Goal: Task Accomplishment & Management: Use online tool/utility

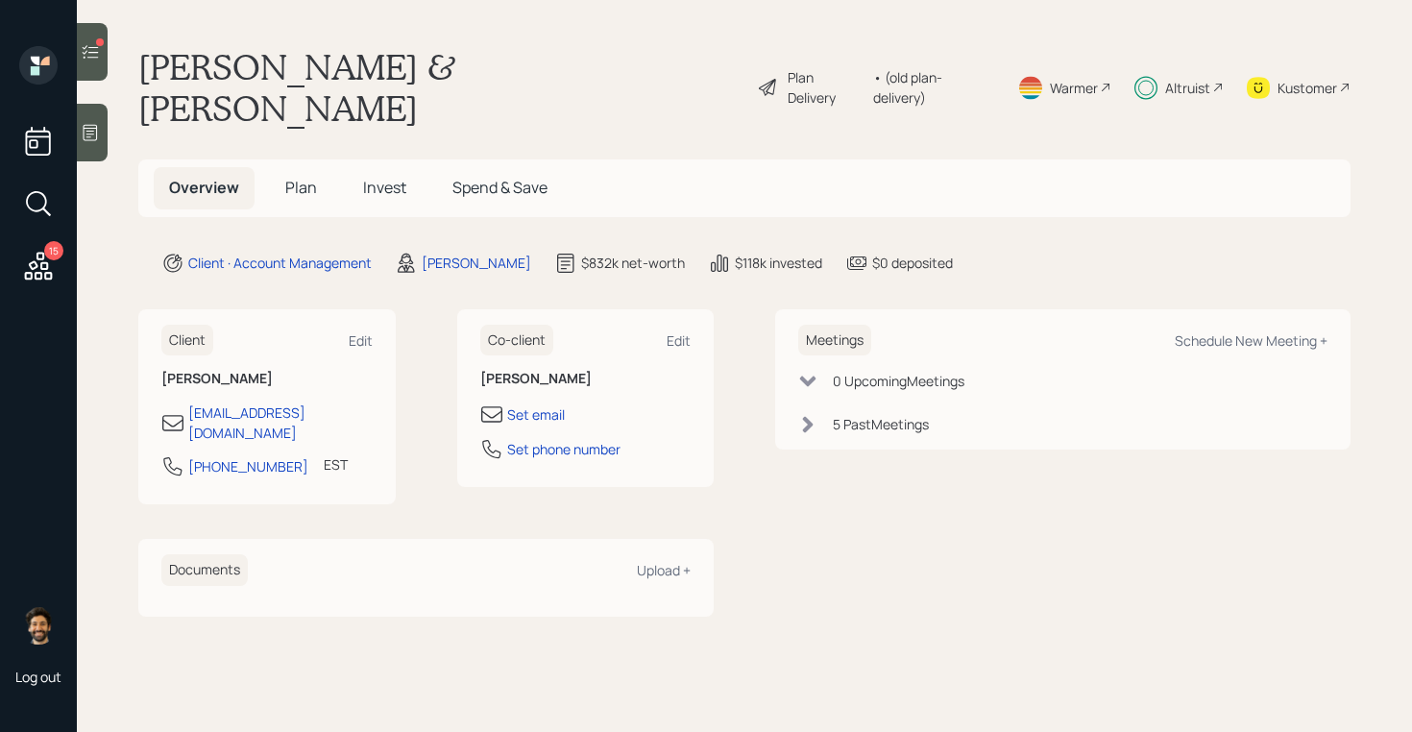
click at [88, 48] on icon at bounding box center [90, 51] width 19 height 19
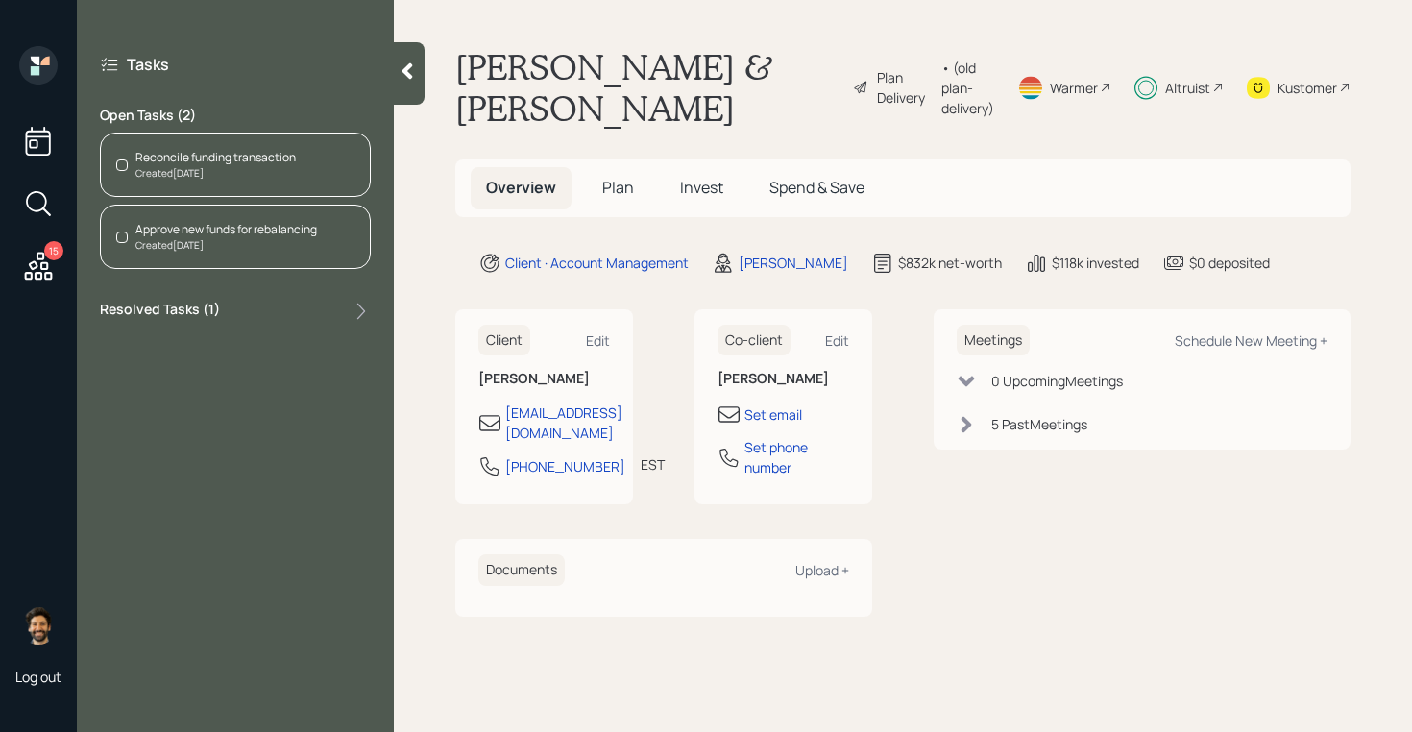
click at [196, 169] on div "Created [DATE]" at bounding box center [215, 173] width 160 height 14
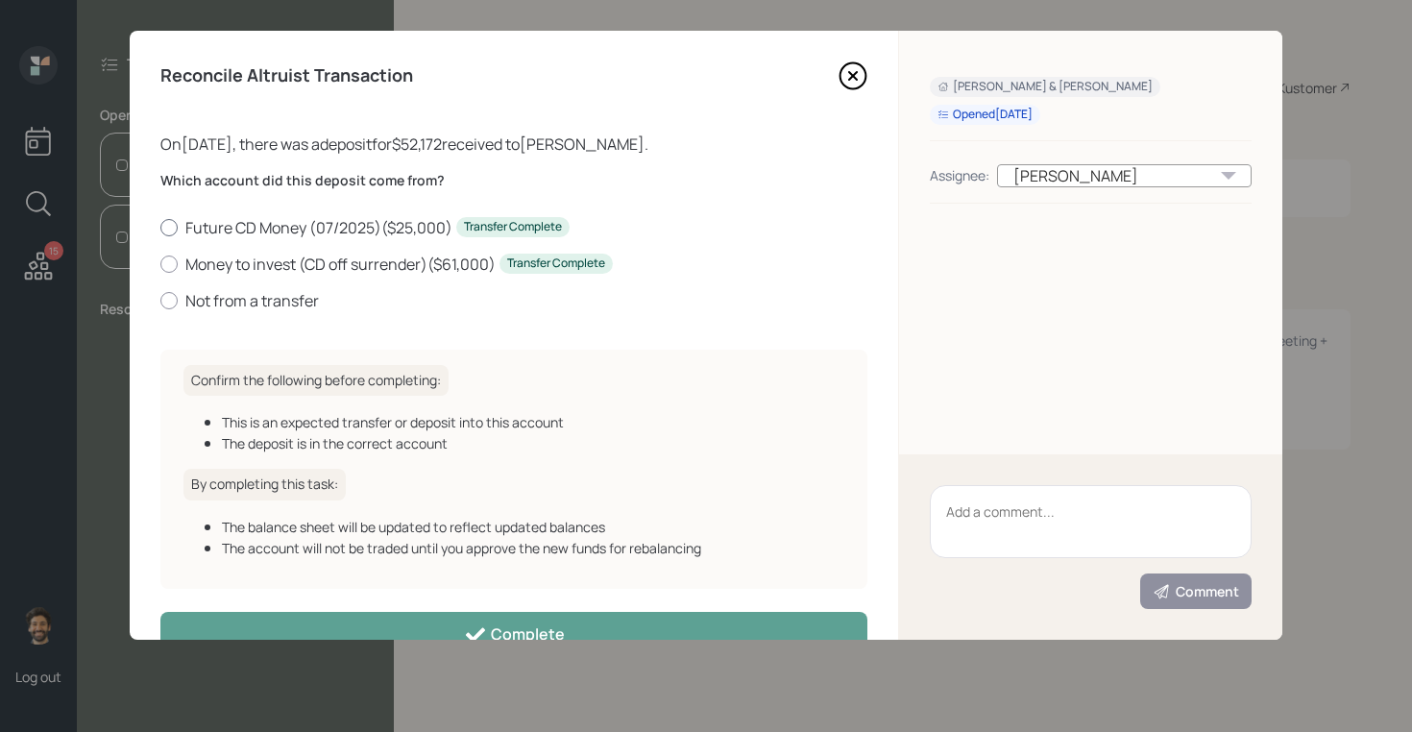
click at [195, 229] on label "Future CD Money (07/2025) ( $25,000 ) Transfer Complete" at bounding box center [513, 227] width 707 height 21
click at [160, 228] on input "Future CD Money (07/2025) ( $25,000 ) Transfer Complete" at bounding box center [159, 227] width 1 height 1
radio input "true"
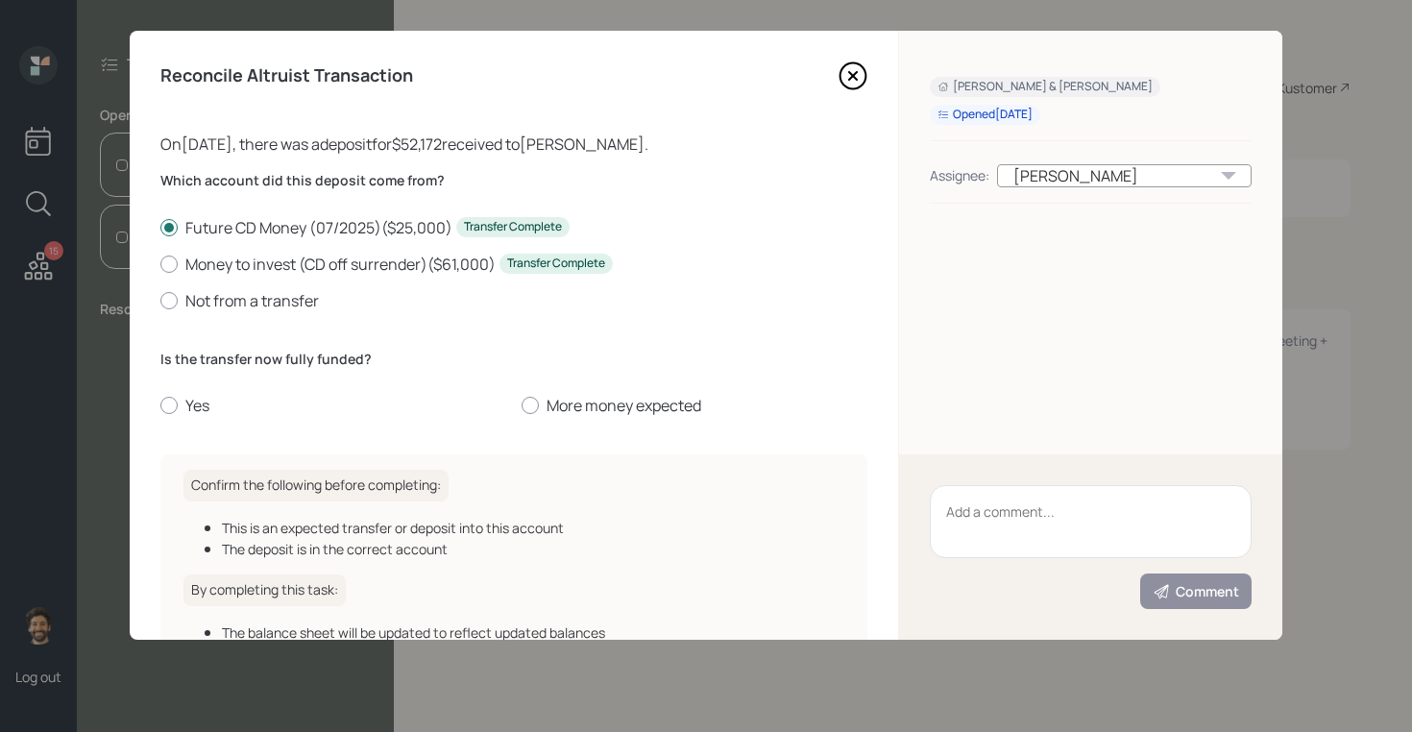
scroll to position [56, 0]
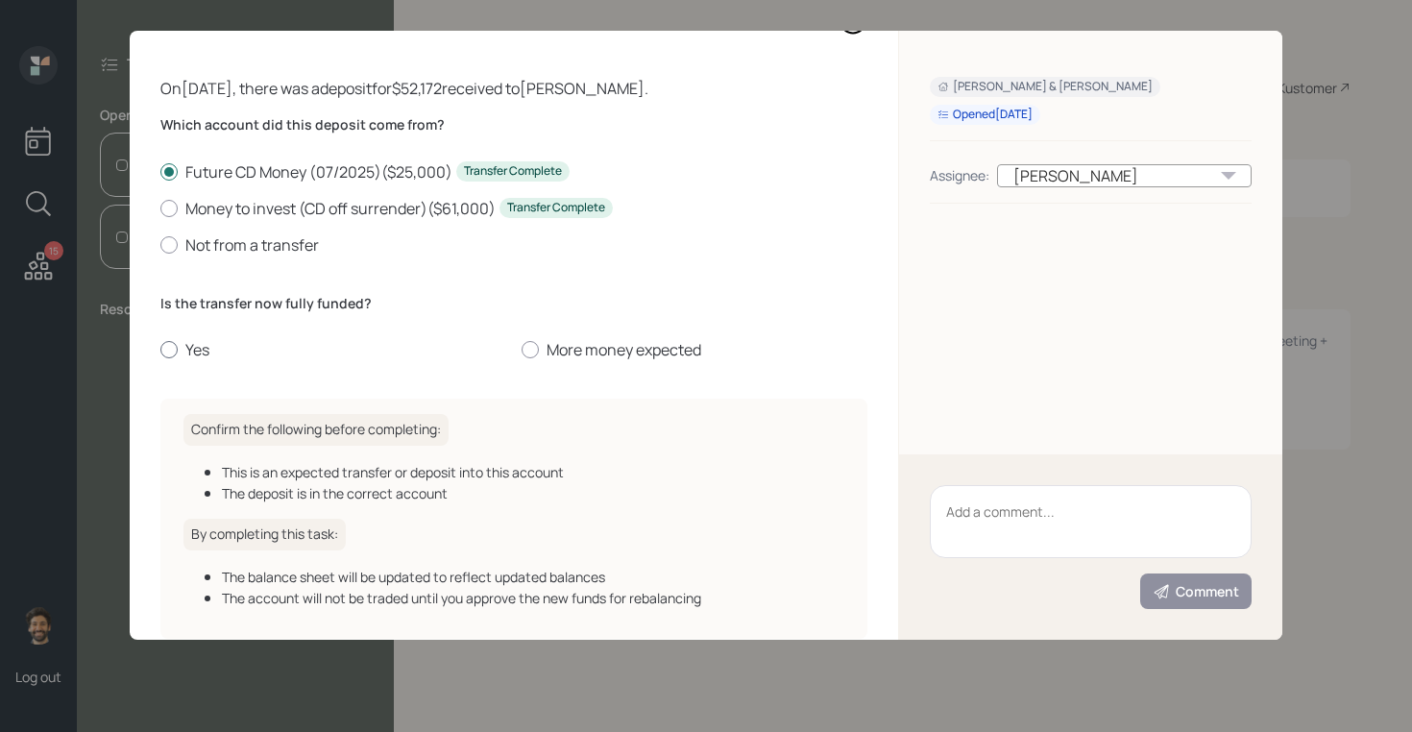
click at [202, 344] on label "Yes" at bounding box center [333, 349] width 346 height 21
click at [160, 350] on input "Yes" at bounding box center [159, 350] width 1 height 1
radio input "true"
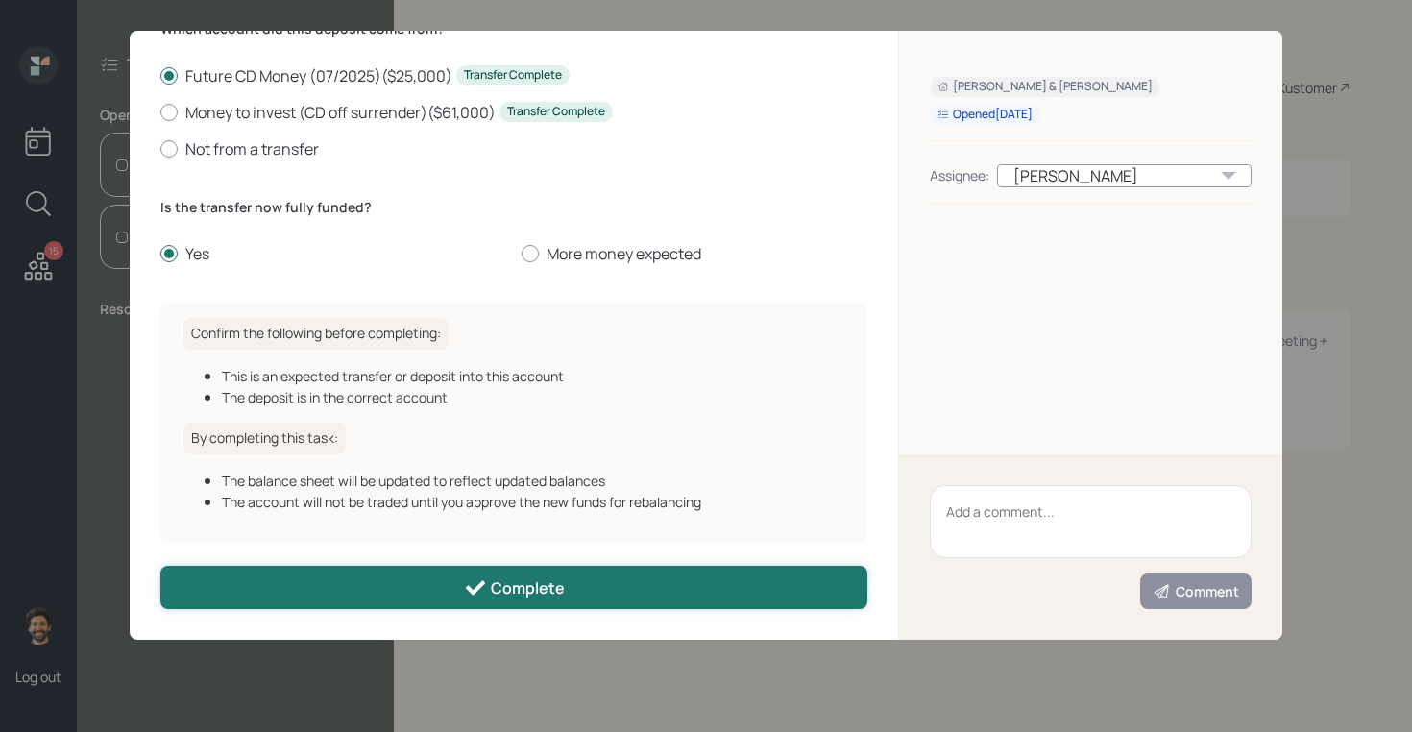
click at [281, 586] on button "Complete" at bounding box center [513, 587] width 707 height 43
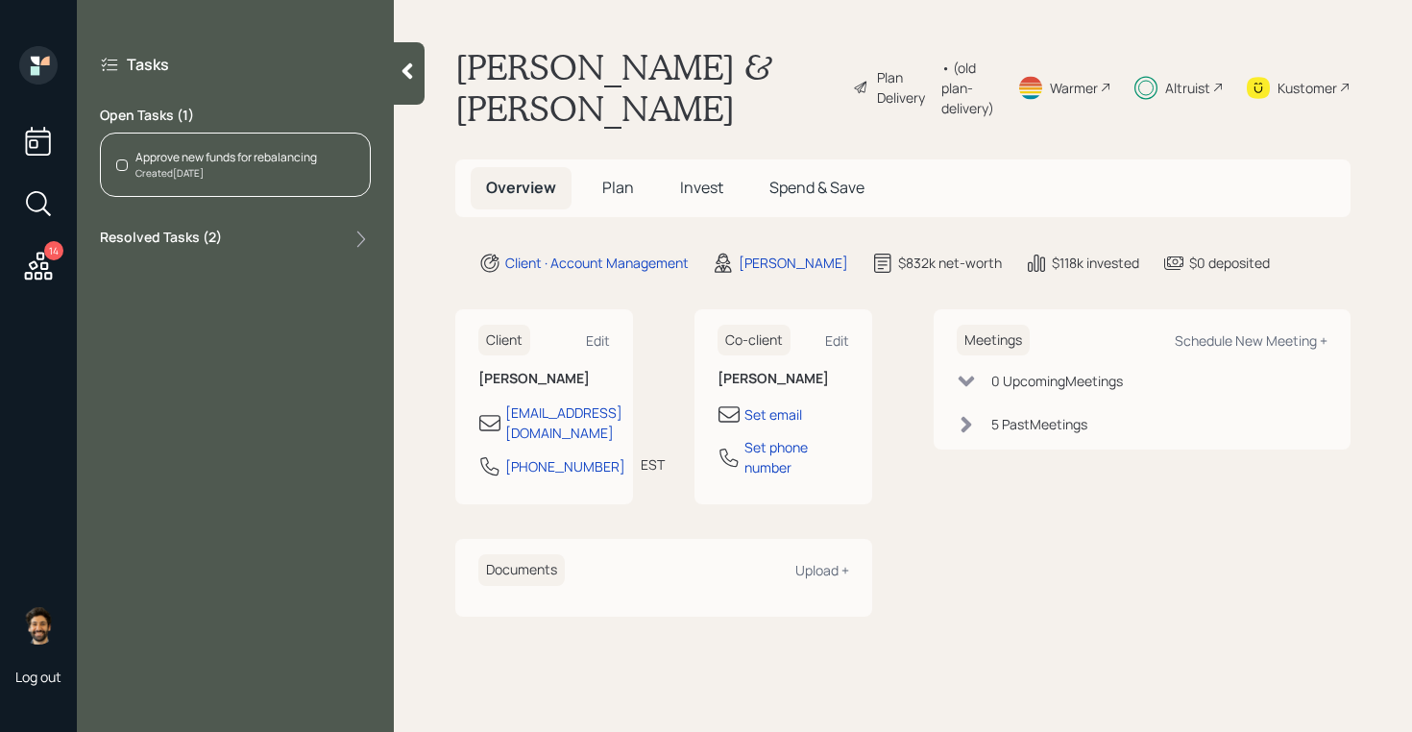
click at [174, 169] on div "Created [DATE]" at bounding box center [226, 173] width 182 height 14
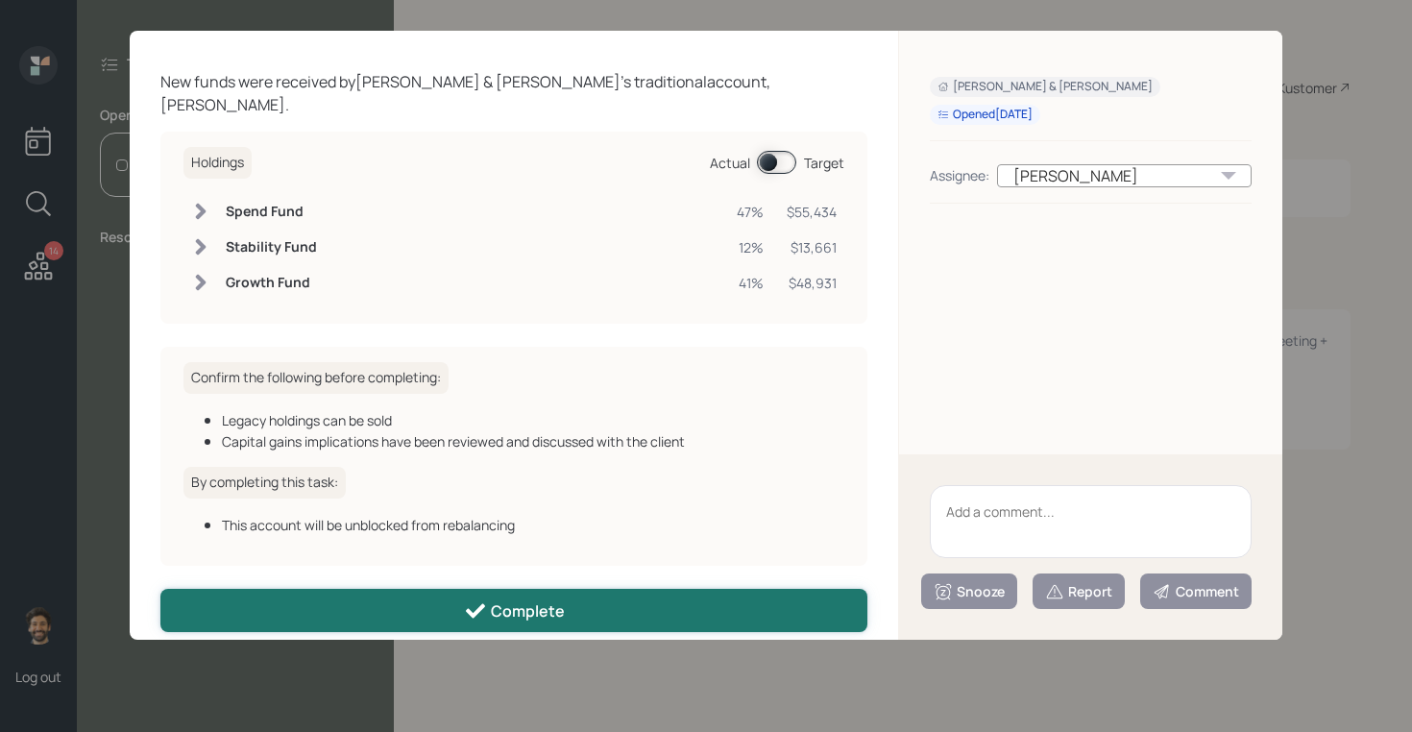
click at [416, 589] on button "Complete" at bounding box center [513, 610] width 707 height 43
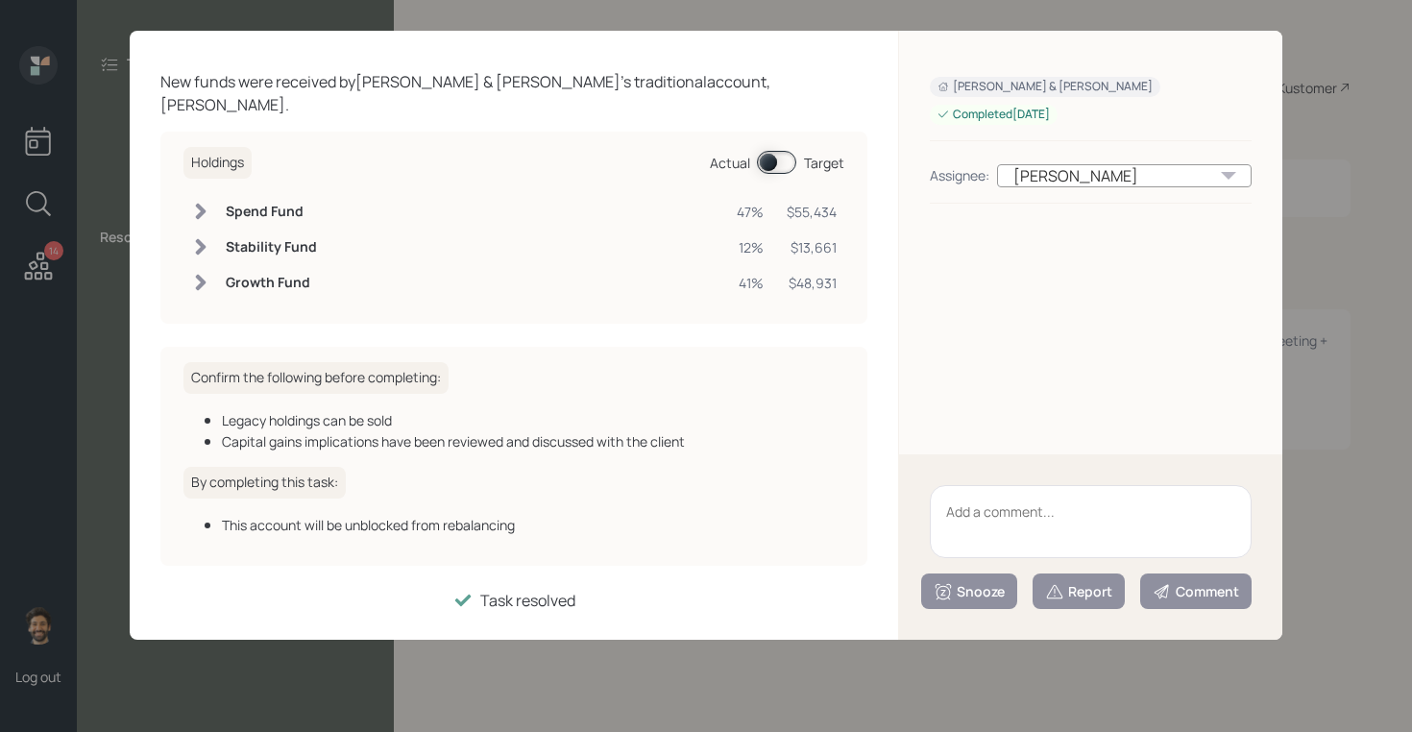
scroll to position [41, 0]
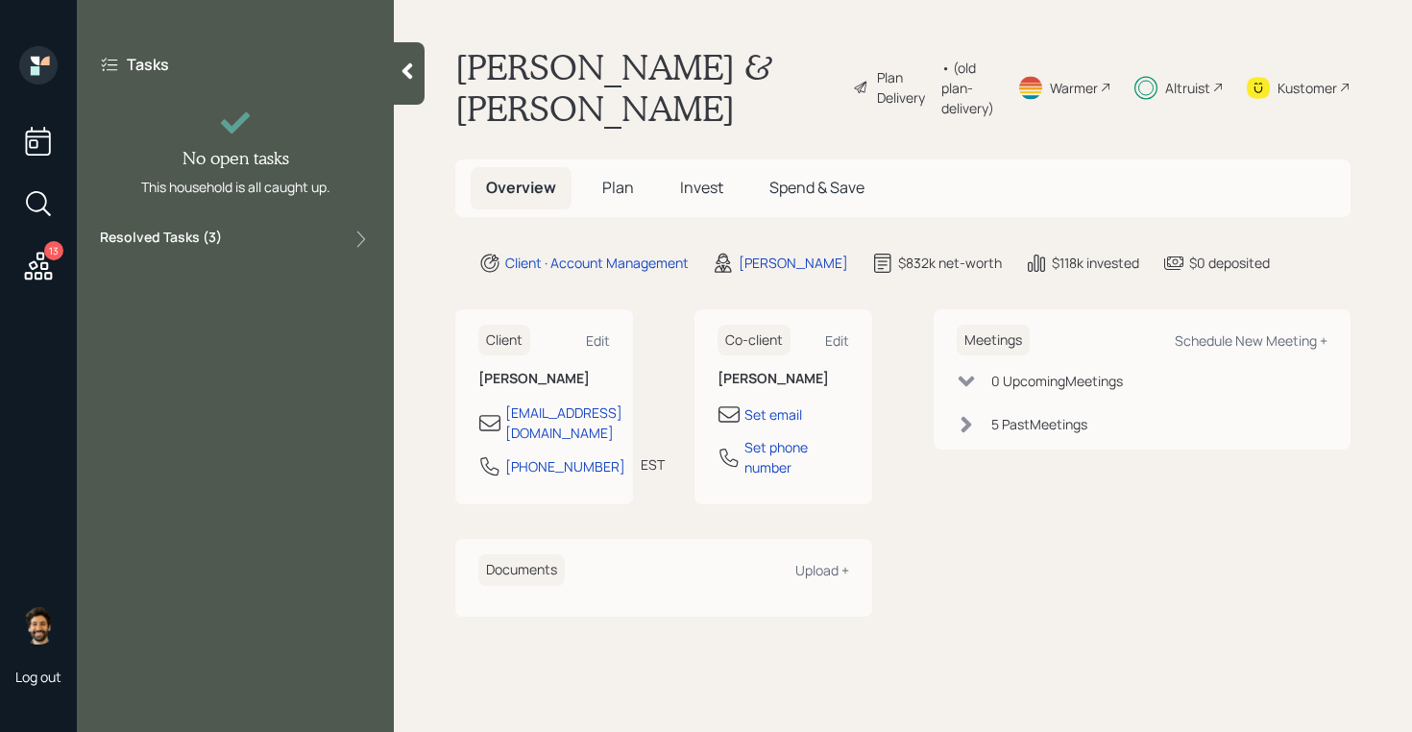
click at [37, 267] on icon at bounding box center [38, 266] width 35 height 35
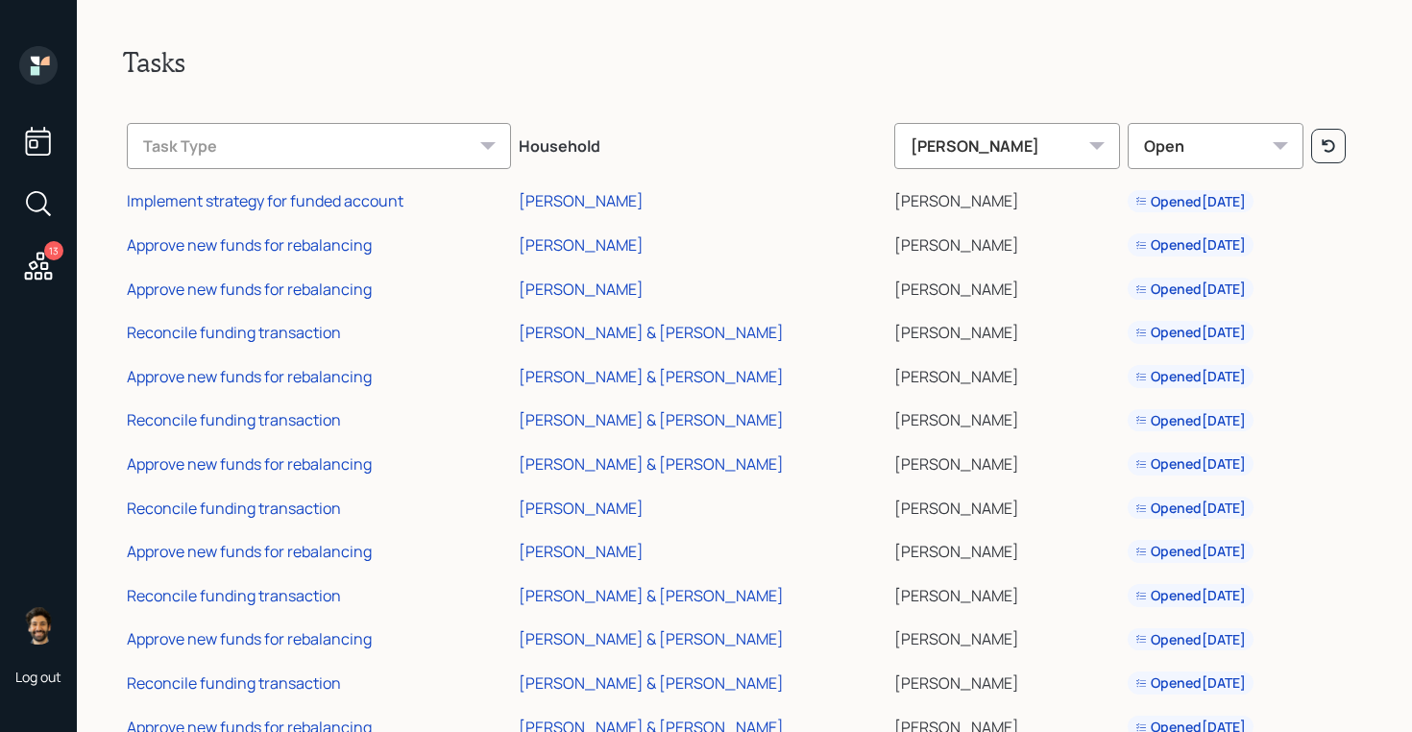
scroll to position [60, 0]
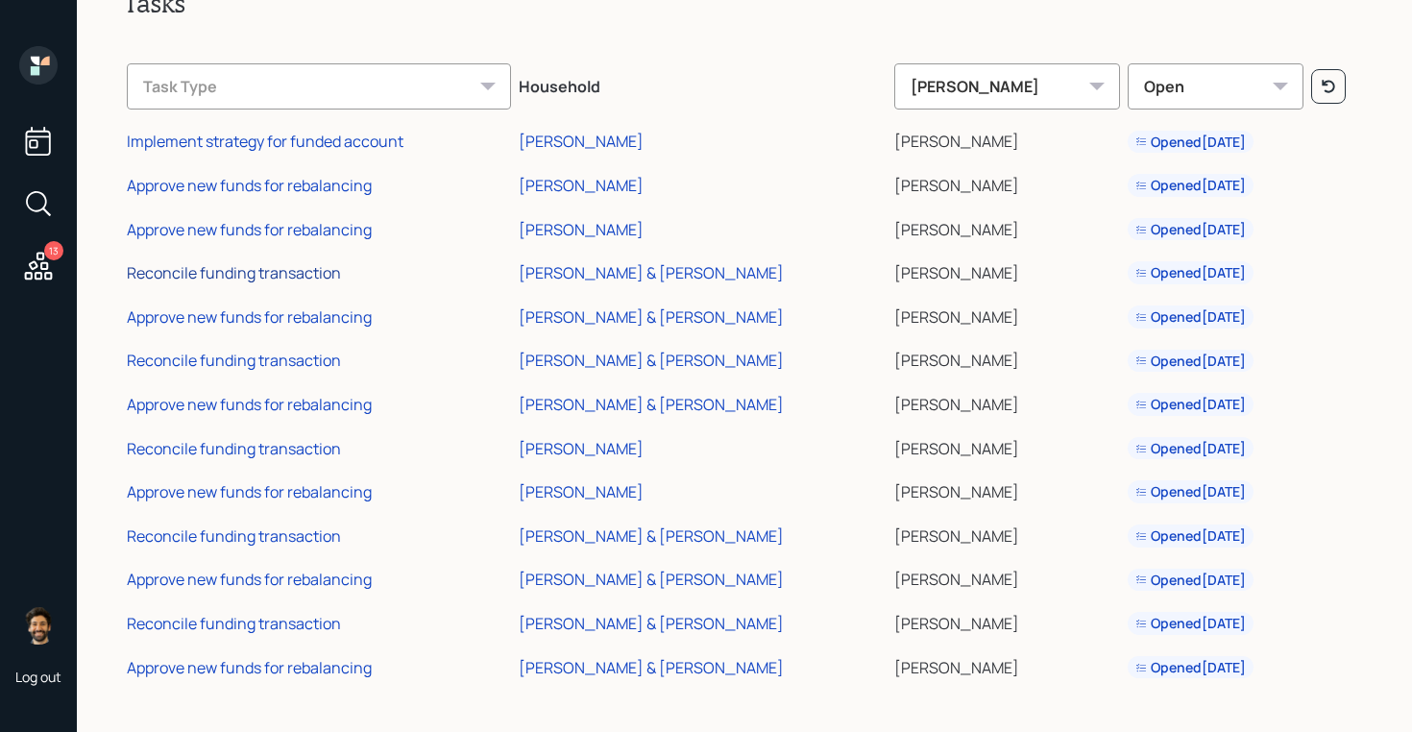
click at [280, 273] on div "Reconcile funding transaction" at bounding box center [234, 272] width 214 height 21
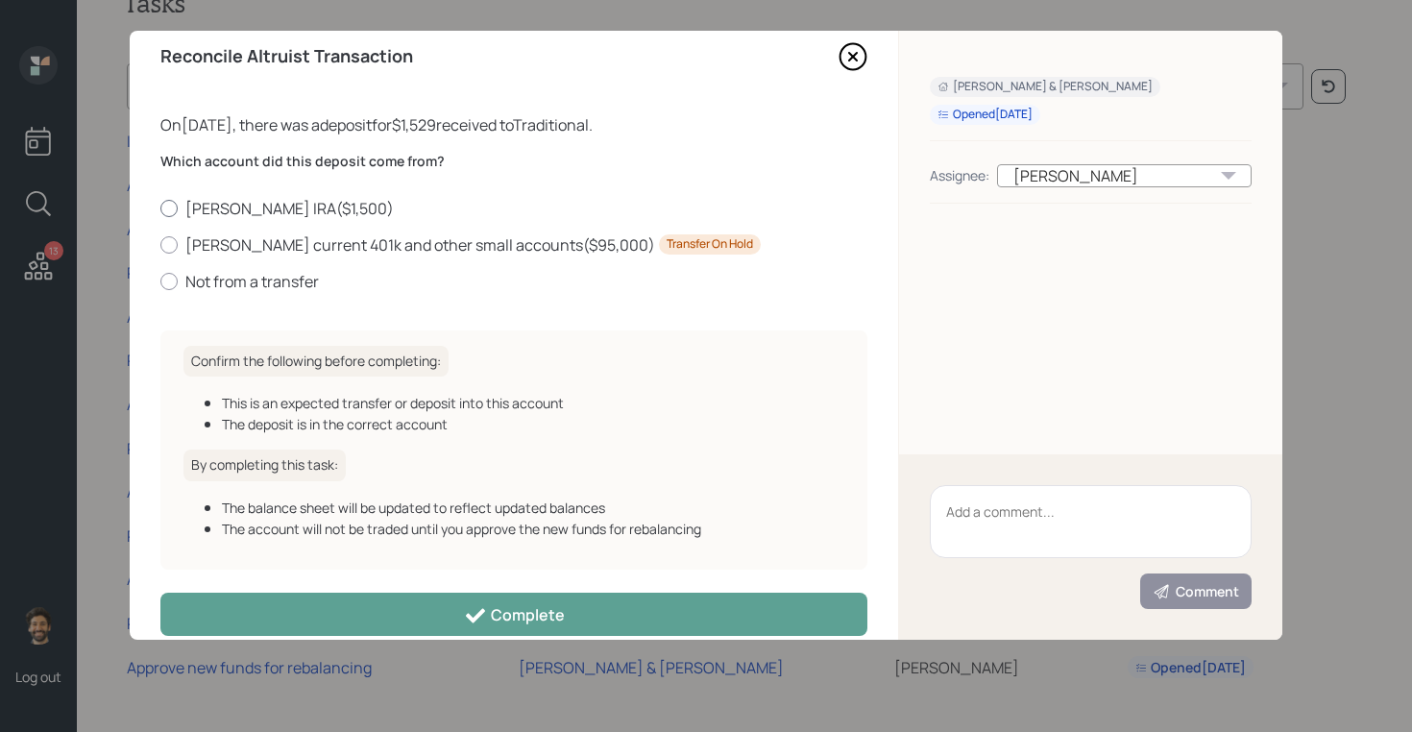
click at [248, 210] on label "Nancy Inspira IRA ( $1,500 )" at bounding box center [513, 208] width 707 height 21
click at [160, 208] on input "Nancy Inspira IRA ( $1,500 )" at bounding box center [159, 207] width 1 height 1
radio input "true"
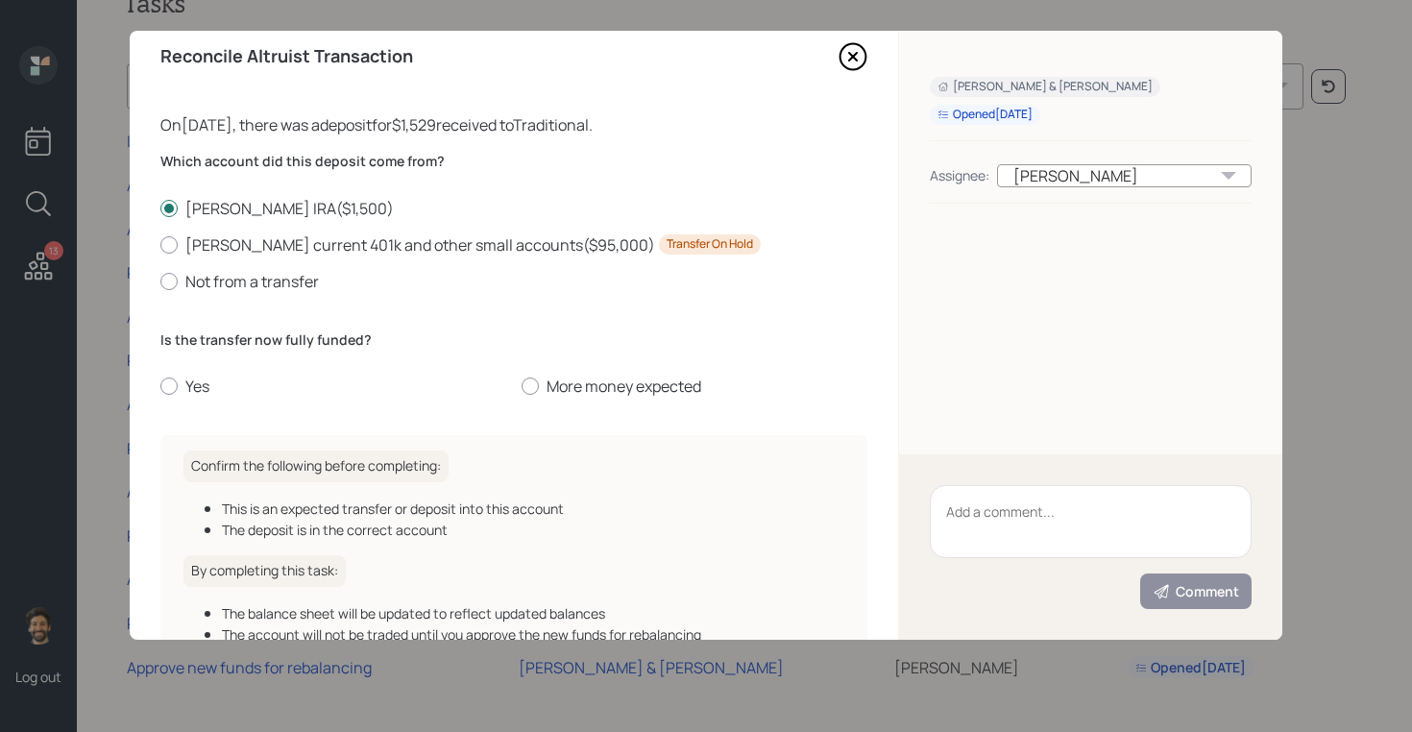
scroll to position [153, 0]
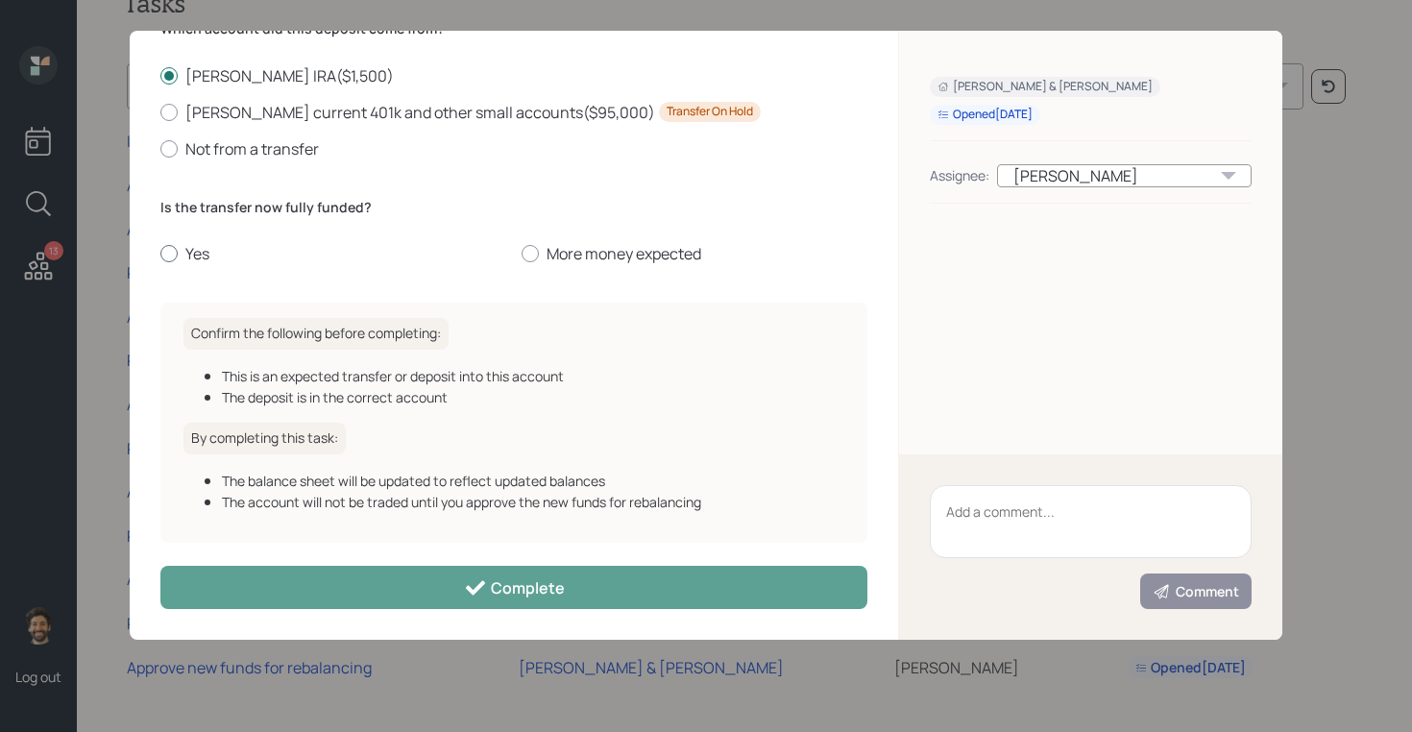
click at [187, 253] on label "Yes" at bounding box center [333, 253] width 346 height 21
click at [160, 254] on input "Yes" at bounding box center [159, 254] width 1 height 1
radio input "true"
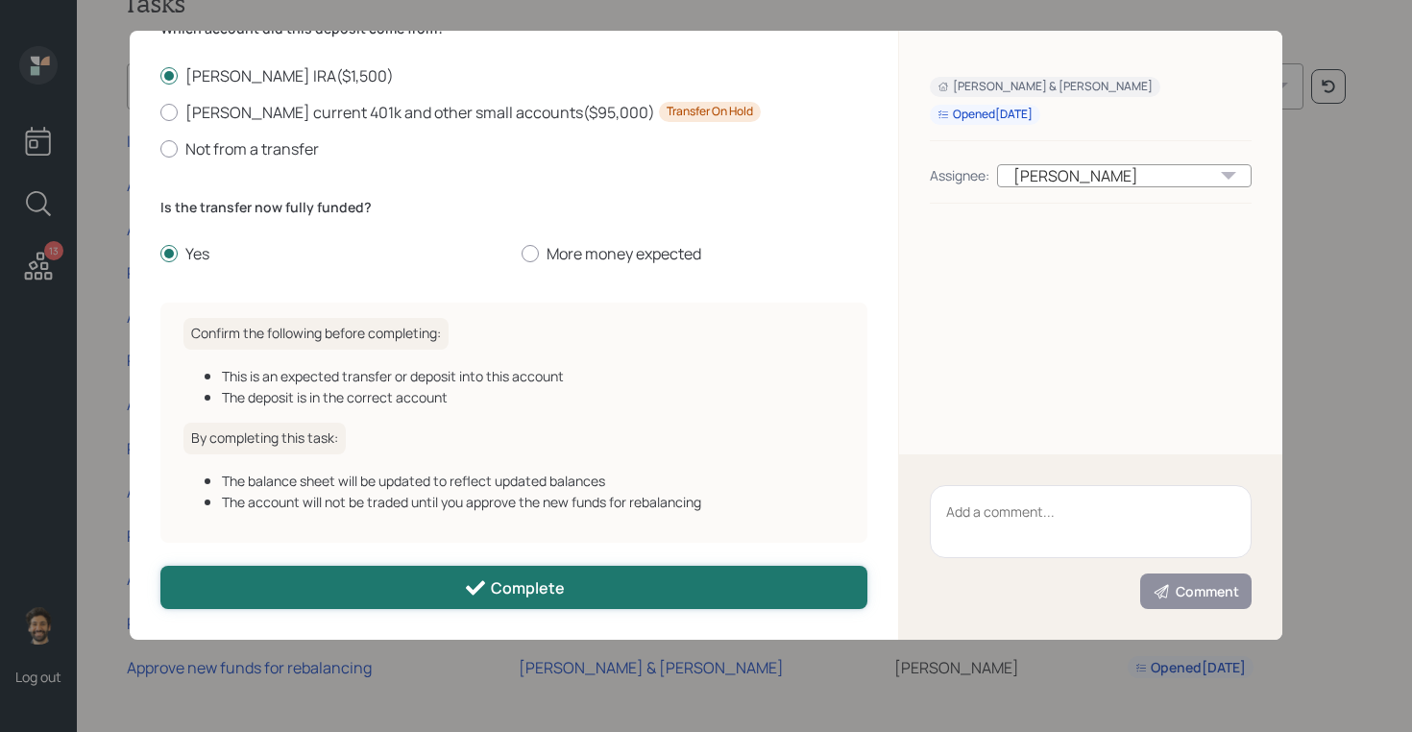
click at [294, 578] on button "Complete" at bounding box center [513, 587] width 707 height 43
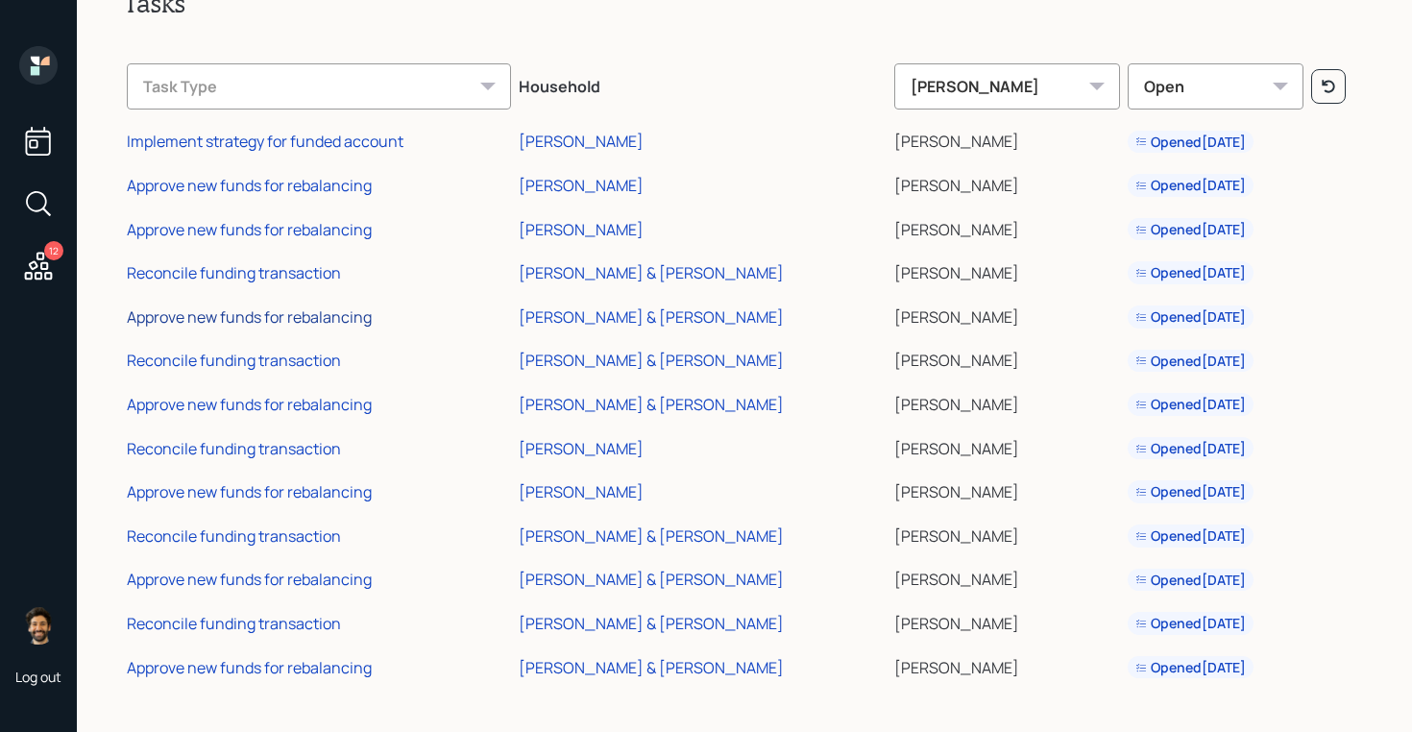
click at [334, 314] on div "Approve new funds for rebalancing" at bounding box center [249, 316] width 245 height 21
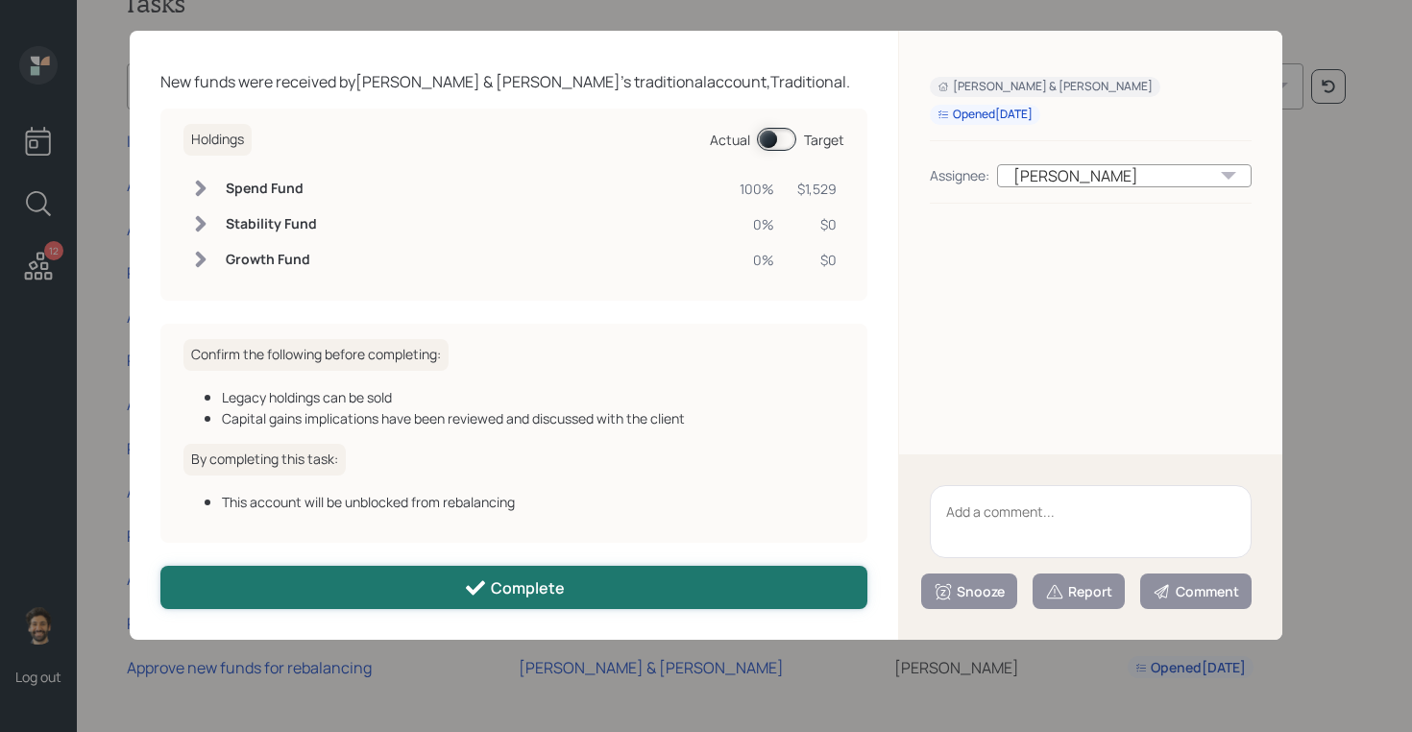
click at [305, 592] on button "Complete" at bounding box center [513, 587] width 707 height 43
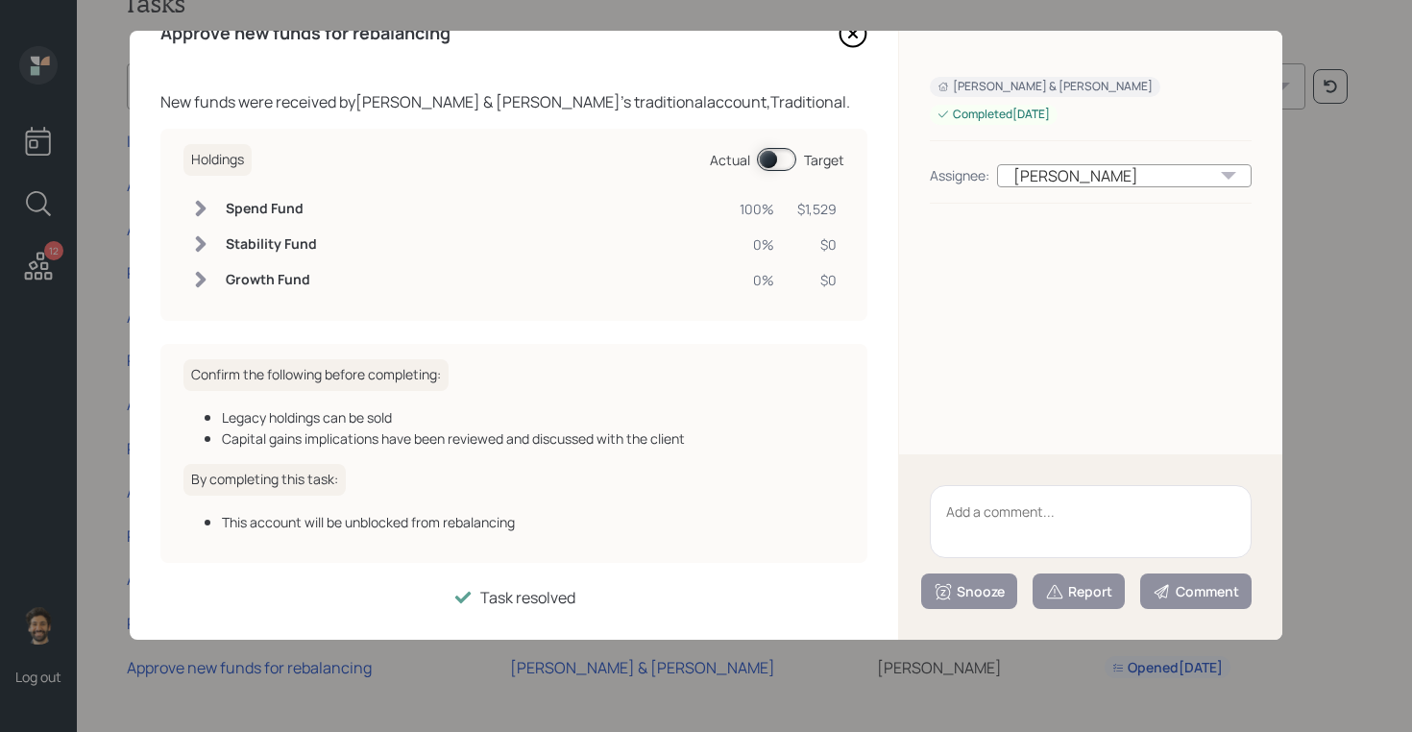
scroll to position [41, 0]
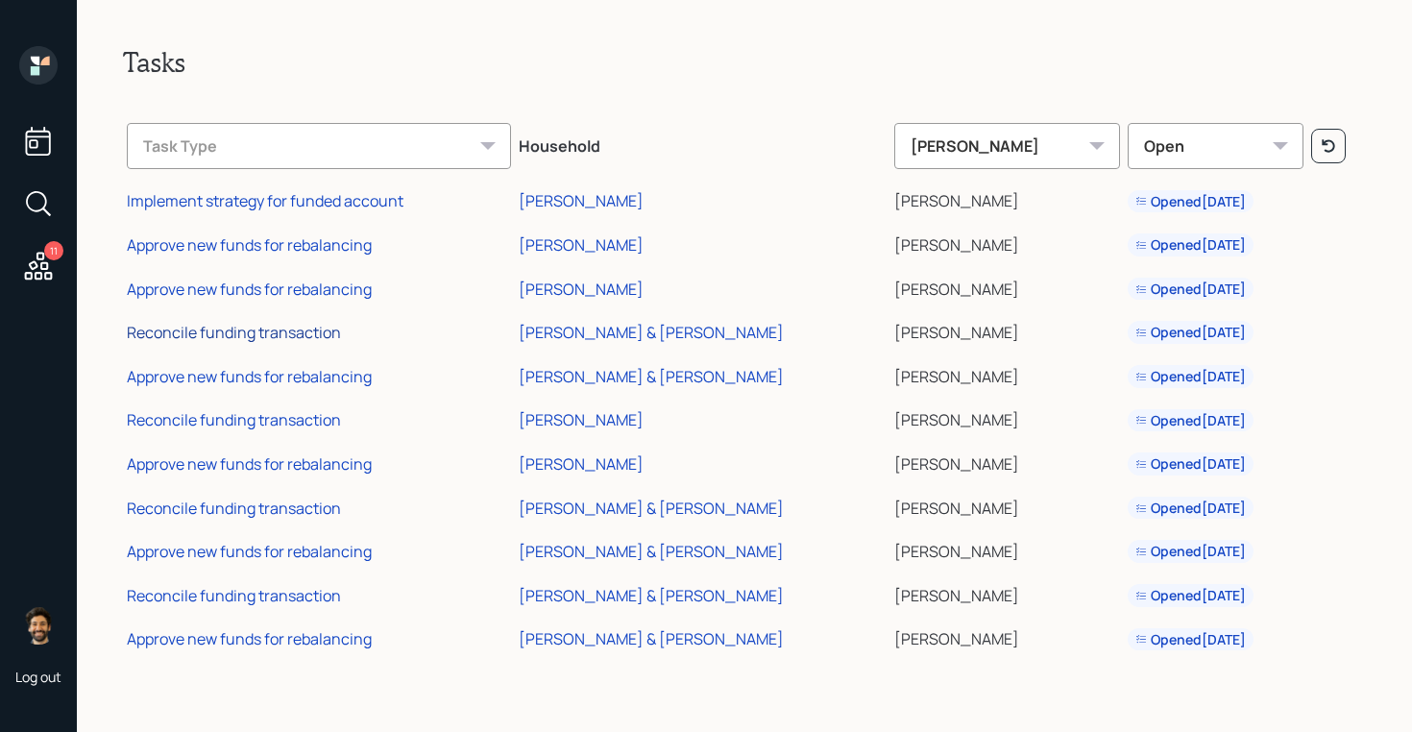
click at [313, 338] on div "Reconcile funding transaction" at bounding box center [234, 332] width 214 height 21
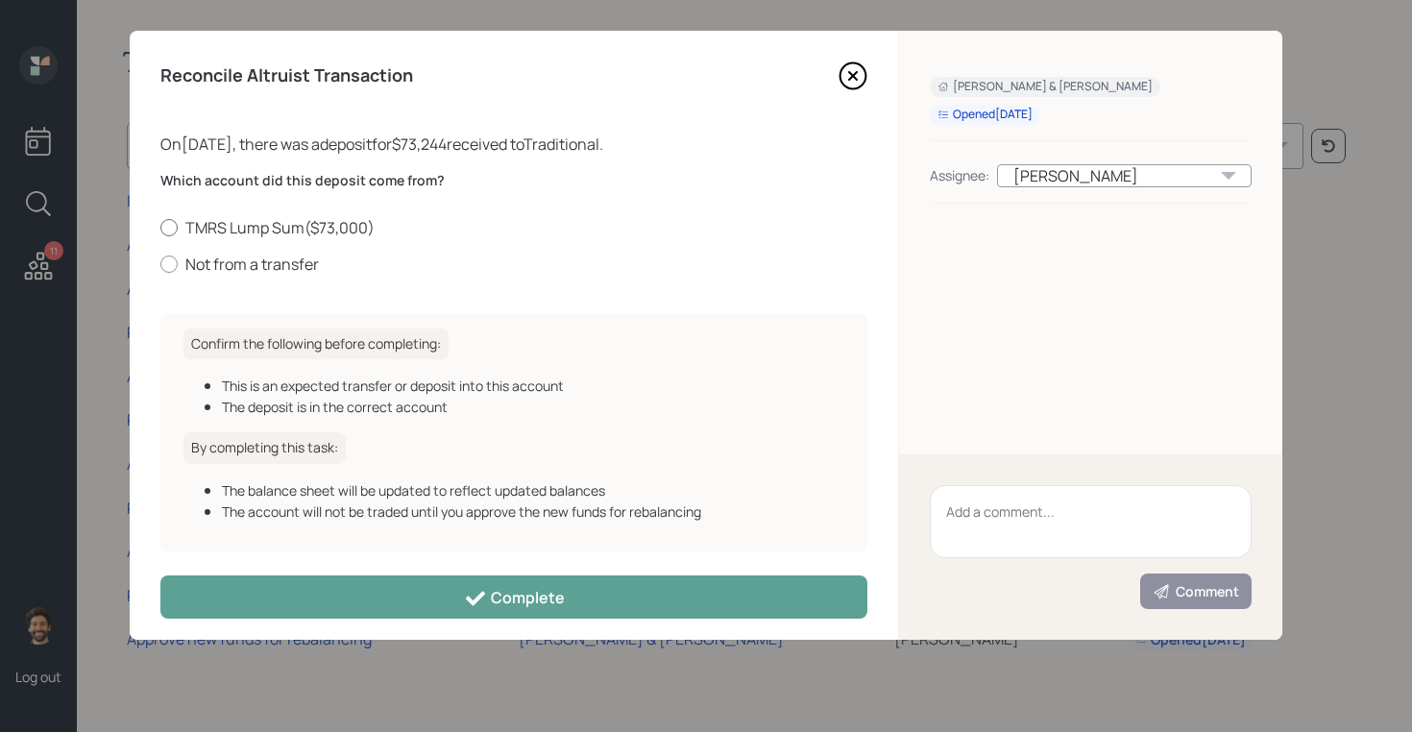
click at [231, 230] on label "TMRS Lump Sum ( $73,000 )" at bounding box center [513, 227] width 707 height 21
click at [160, 228] on input "TMRS Lump Sum ( $73,000 )" at bounding box center [159, 227] width 1 height 1
radio input "true"
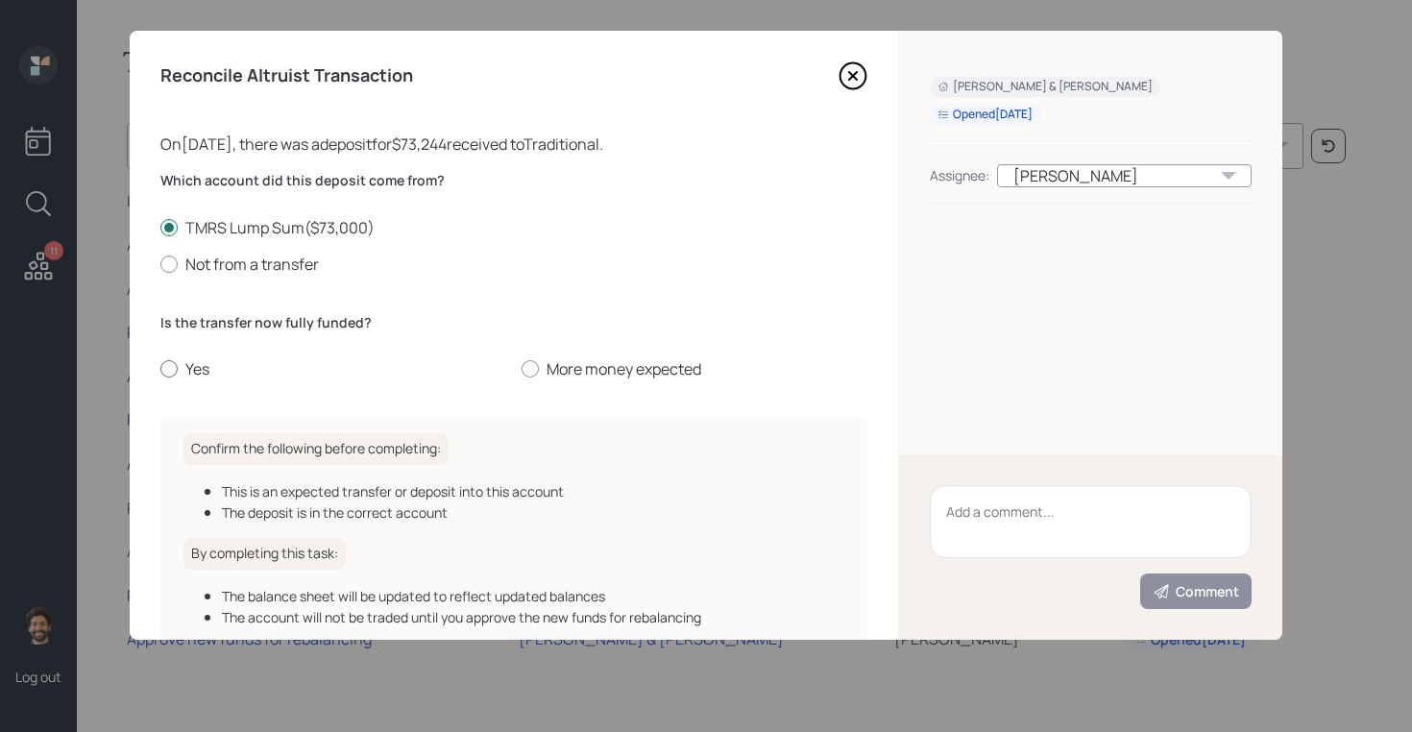
click at [184, 367] on label "Yes" at bounding box center [333, 368] width 346 height 21
click at [160, 369] on input "Yes" at bounding box center [159, 369] width 1 height 1
radio input "true"
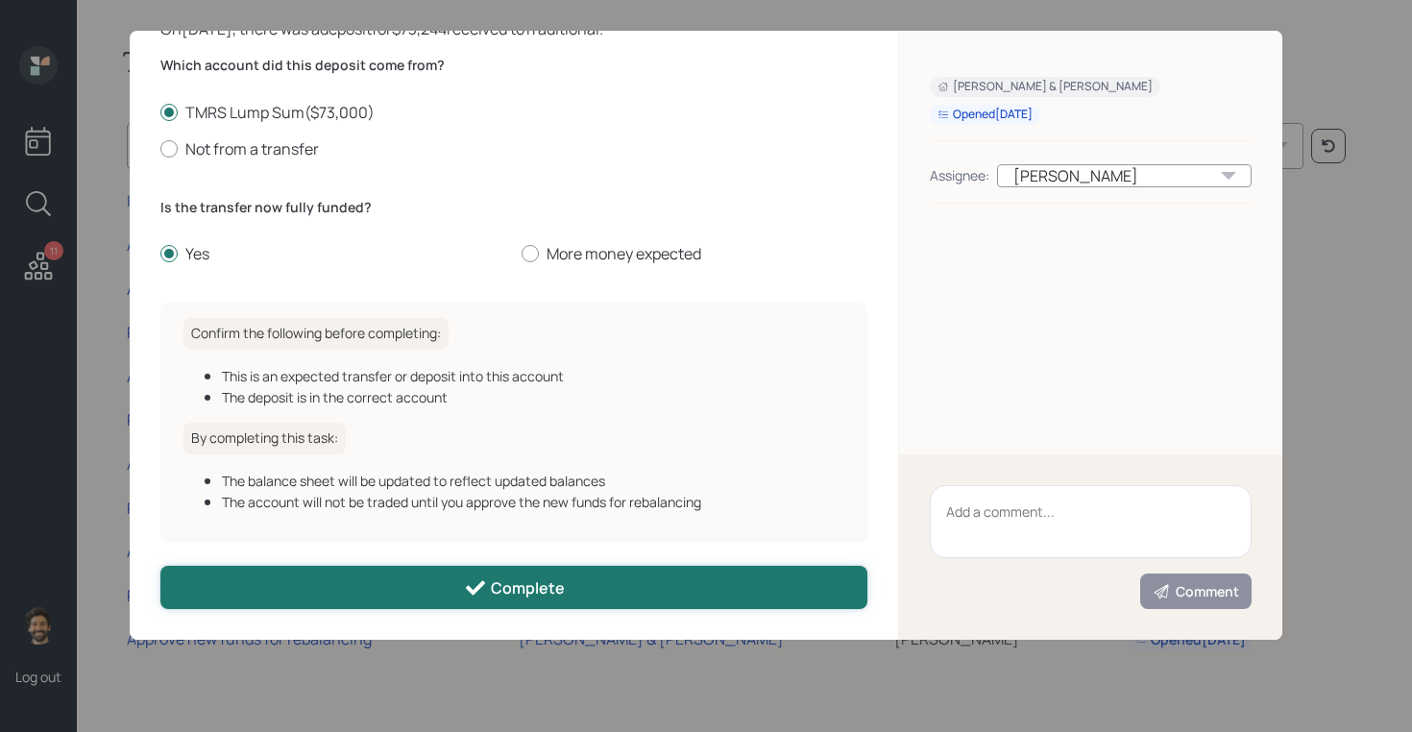
click at [389, 591] on button "Complete" at bounding box center [513, 587] width 707 height 43
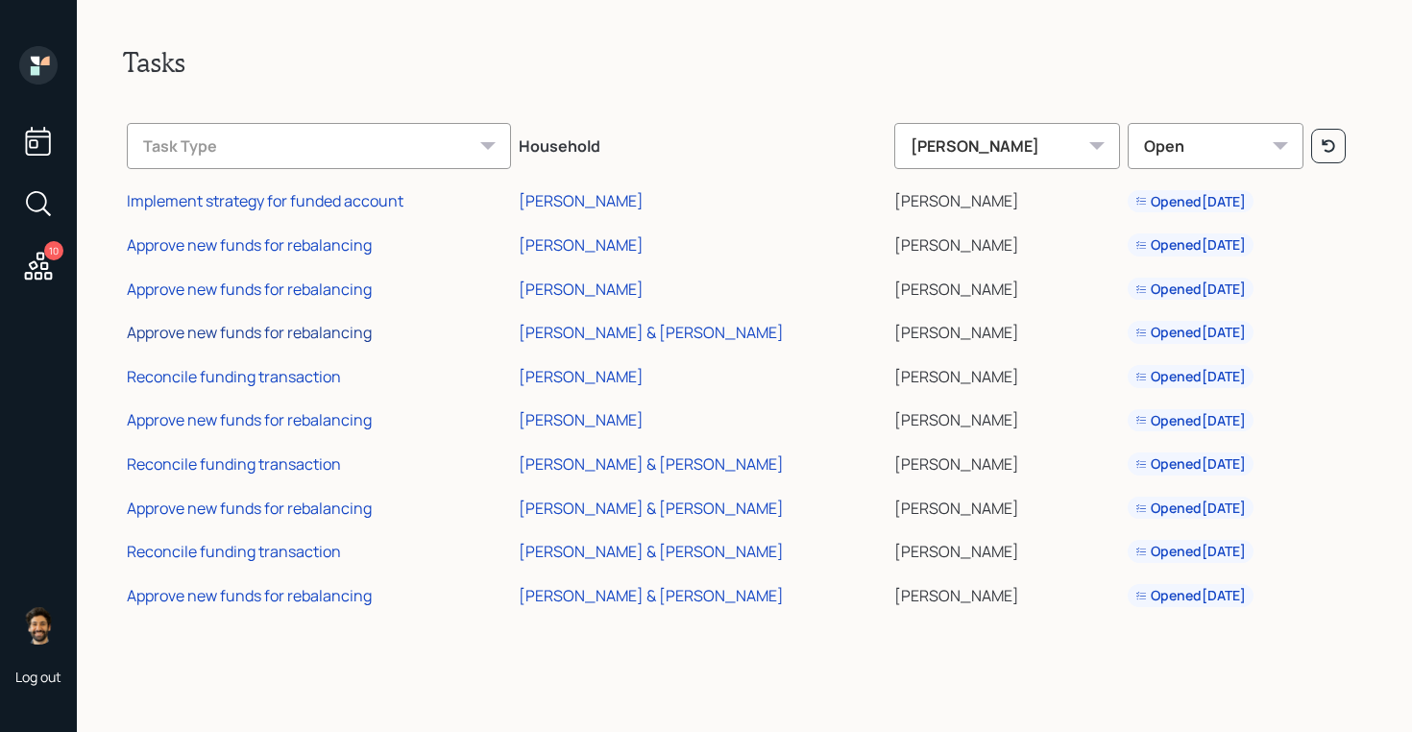
click at [309, 332] on div "Approve new funds for rebalancing" at bounding box center [249, 332] width 245 height 21
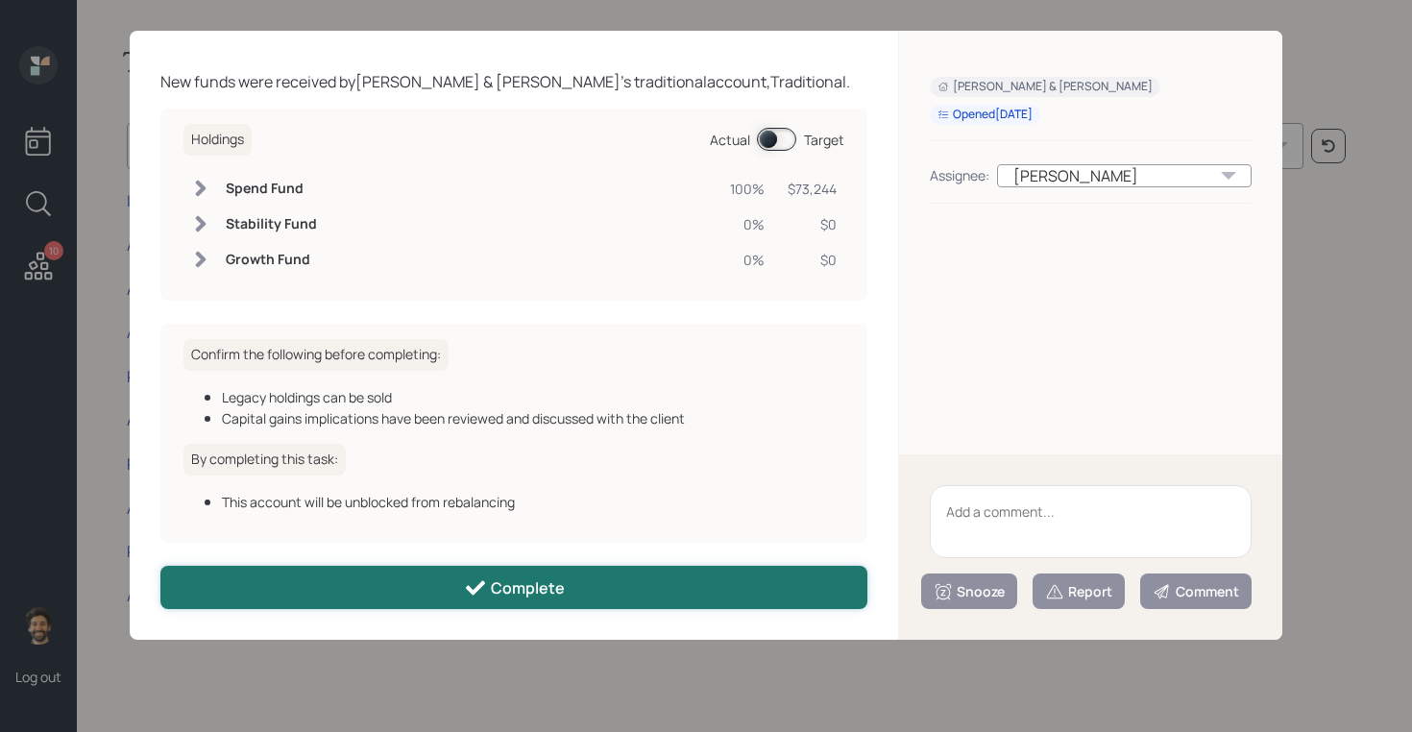
click at [503, 580] on div "Complete" at bounding box center [514, 587] width 101 height 23
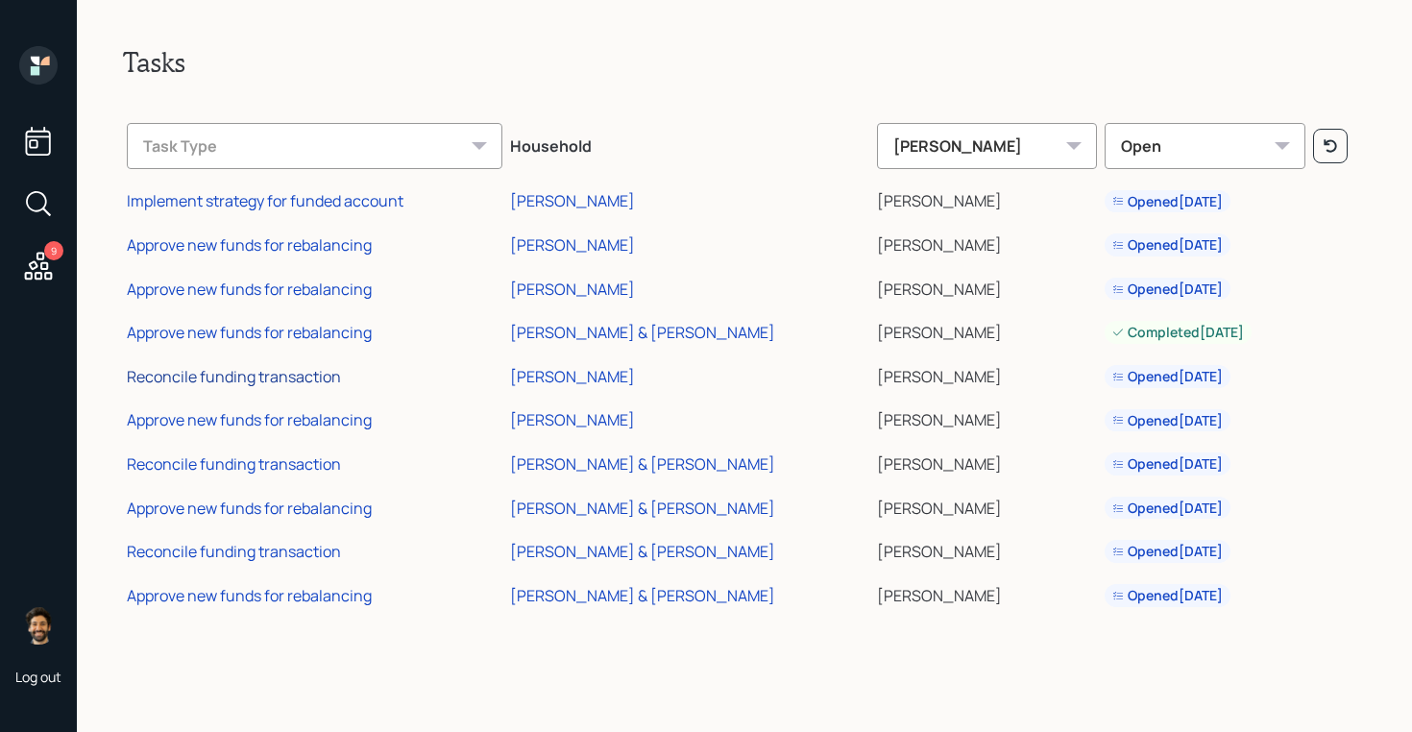
click at [263, 378] on div "Reconcile funding transaction" at bounding box center [234, 376] width 214 height 21
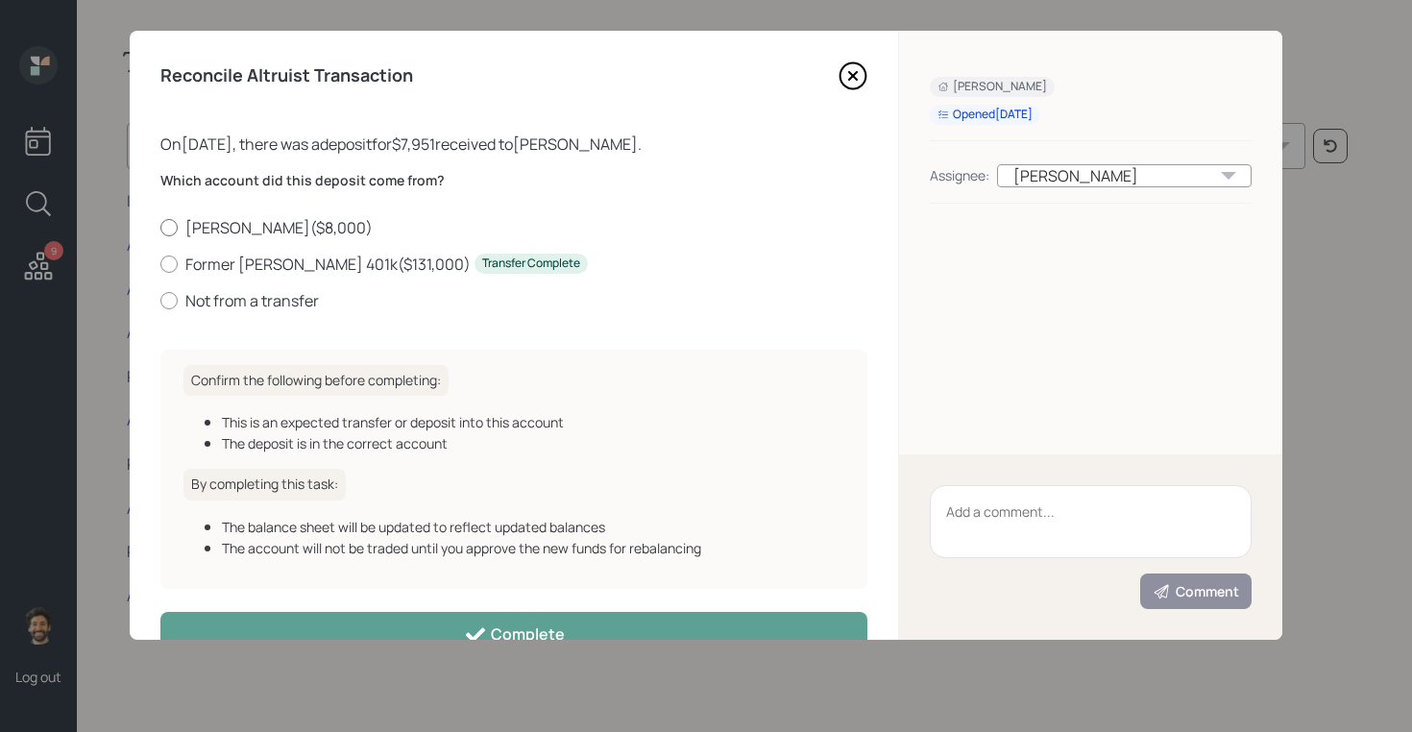
click at [239, 228] on label "Roth IRA ( $8,000 )" at bounding box center [513, 227] width 707 height 21
click at [160, 228] on input "Roth IRA ( $8,000 )" at bounding box center [159, 227] width 1 height 1
radio input "true"
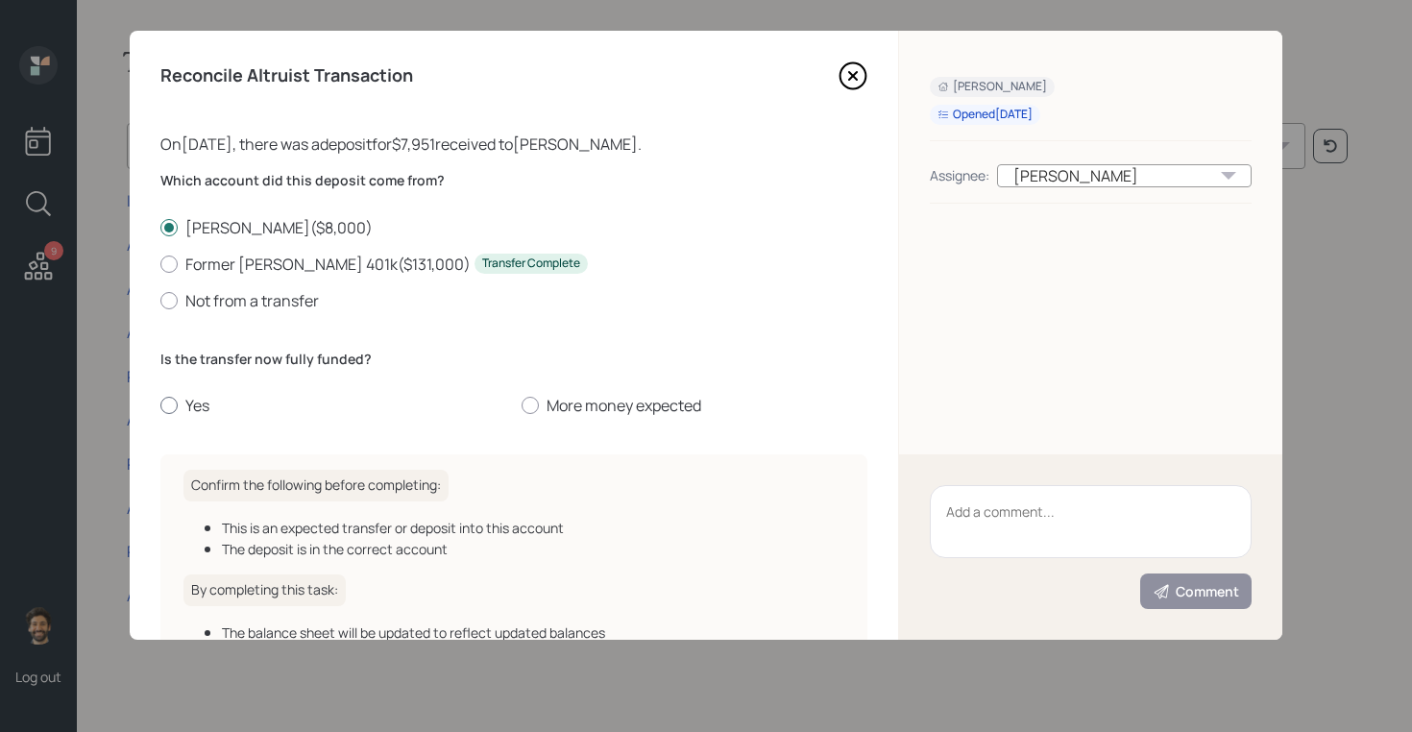
click at [191, 404] on label "Yes" at bounding box center [333, 405] width 346 height 21
click at [160, 405] on input "Yes" at bounding box center [159, 405] width 1 height 1
radio input "true"
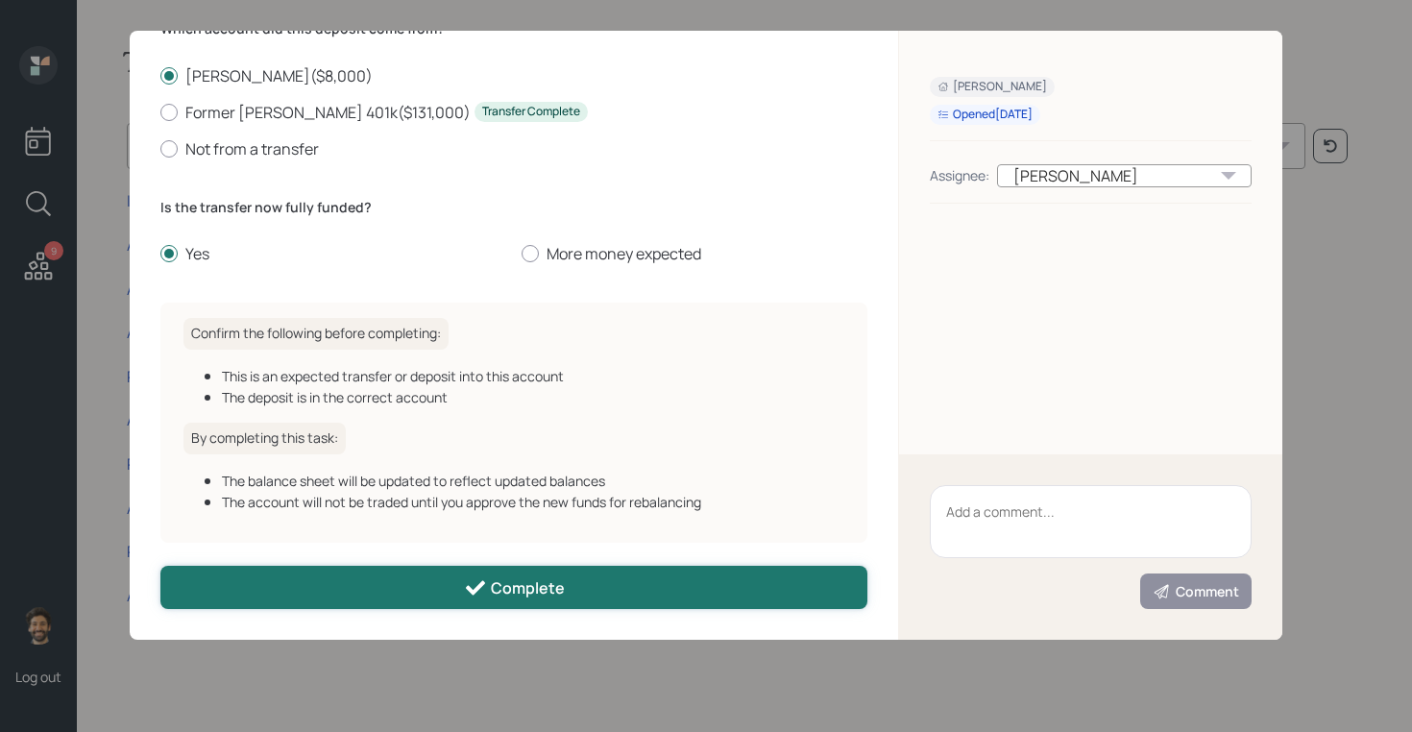
click at [379, 587] on button "Complete" at bounding box center [513, 587] width 707 height 43
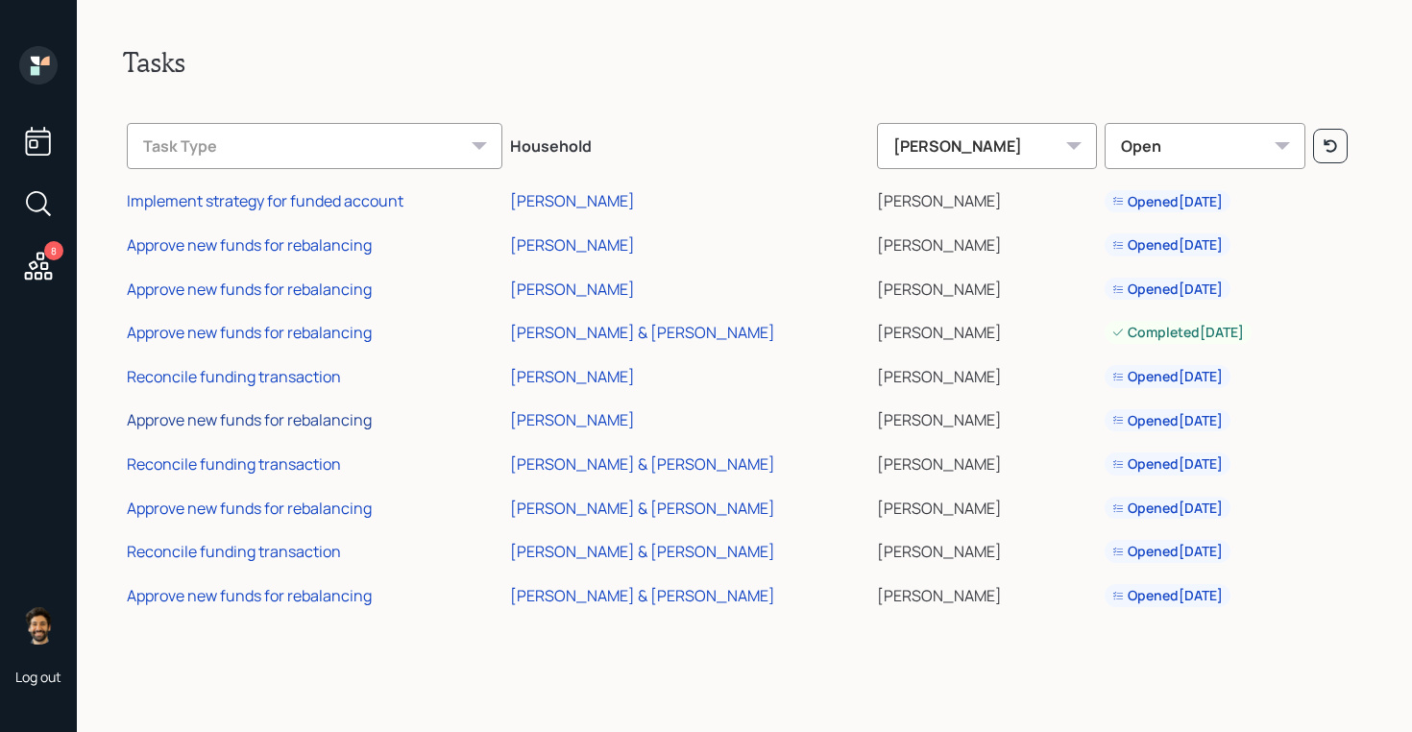
click at [264, 415] on div "Approve new funds for rebalancing" at bounding box center [249, 419] width 245 height 21
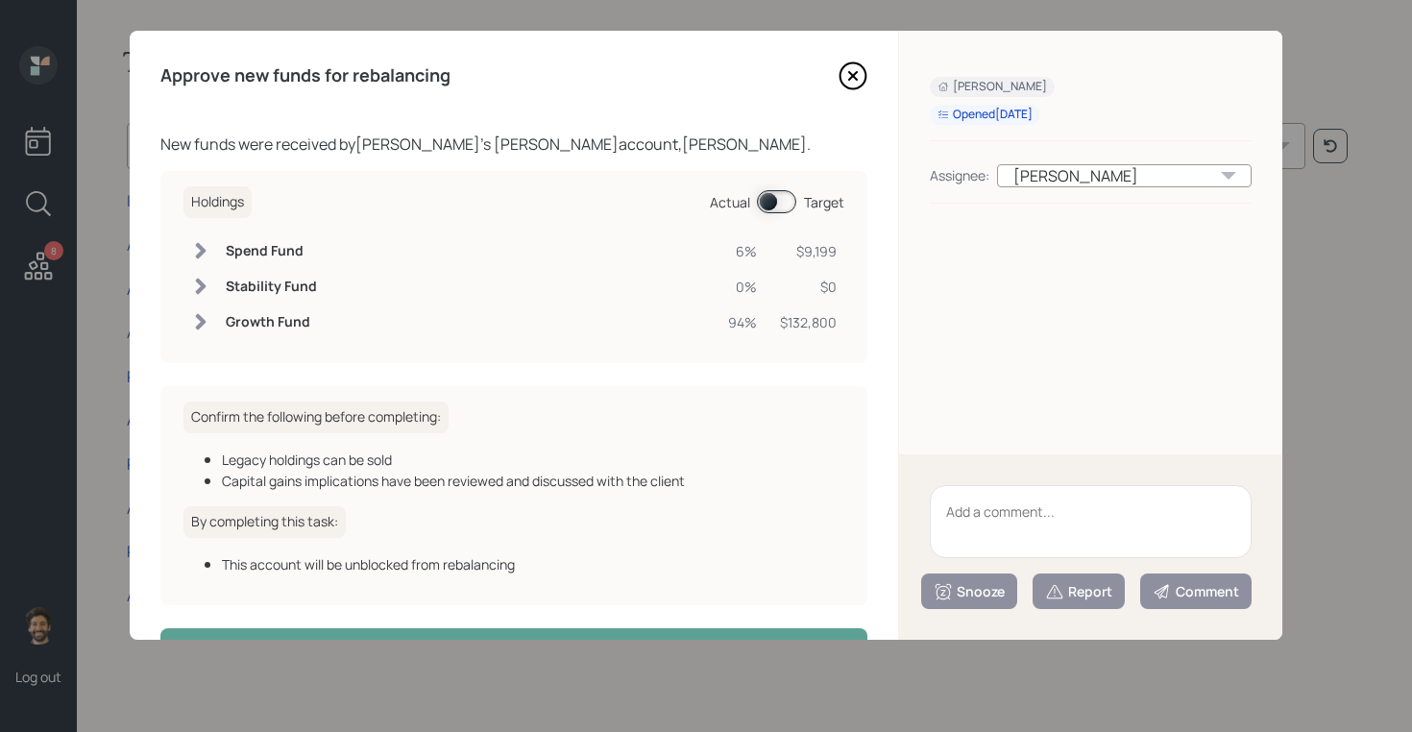
scroll to position [62, 0]
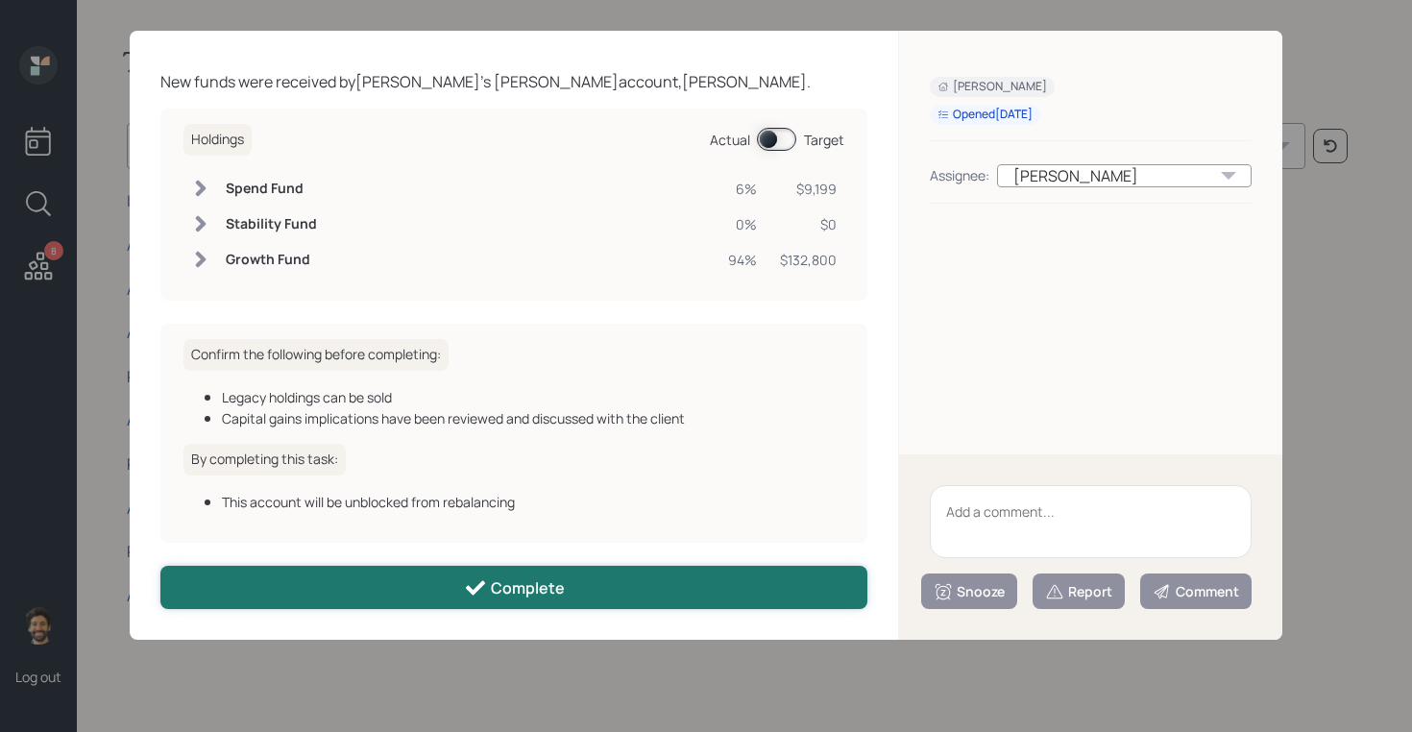
click at [408, 569] on button "Complete" at bounding box center [513, 587] width 707 height 43
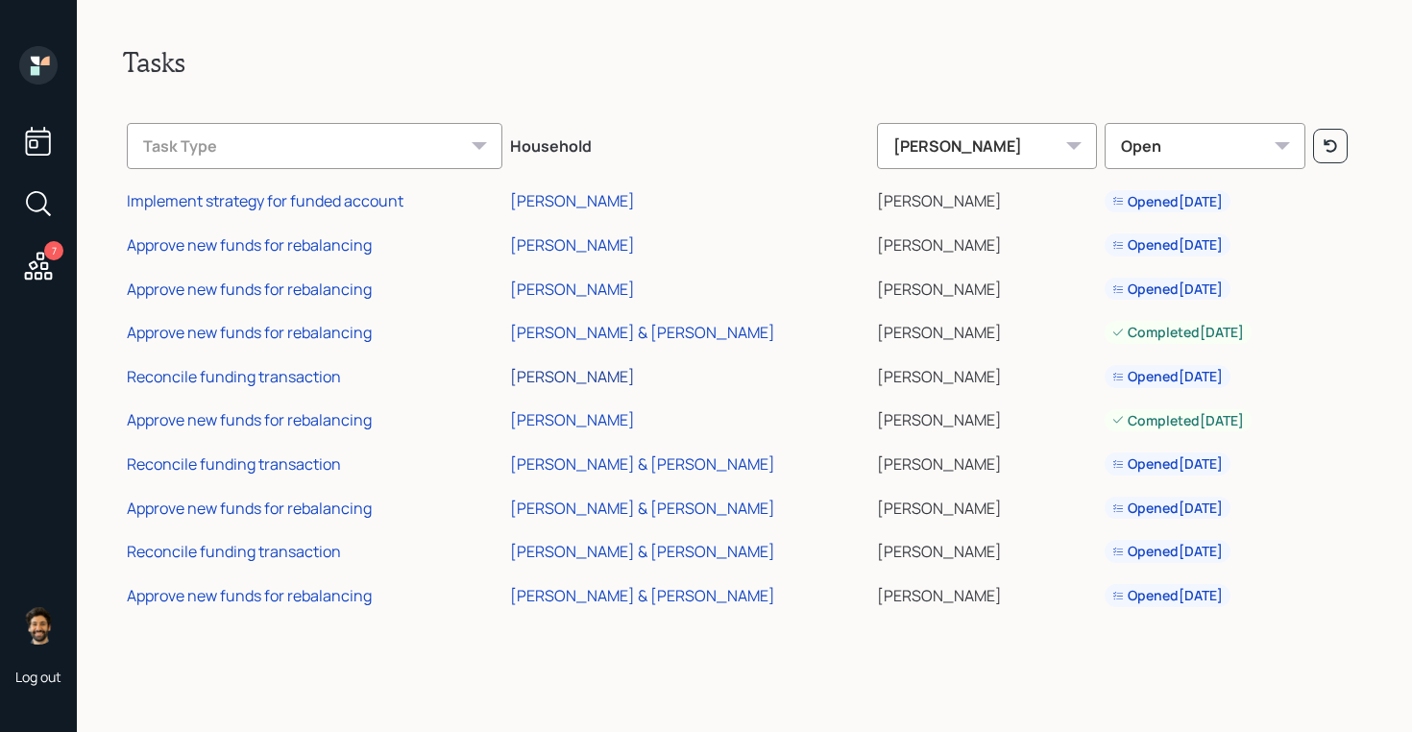
click at [613, 374] on div "[PERSON_NAME]" at bounding box center [572, 376] width 125 height 21
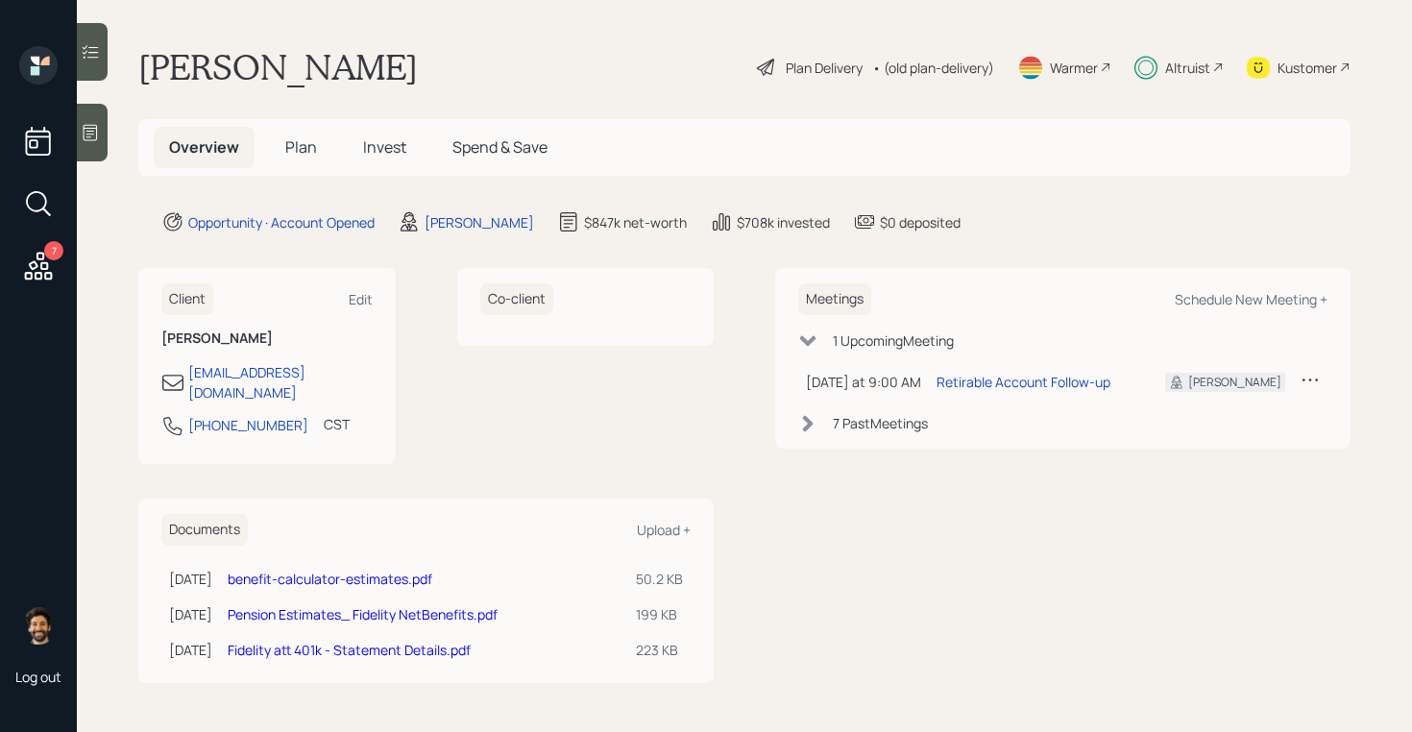
click at [1187, 71] on div "Altruist" at bounding box center [1187, 68] width 45 height 20
